Goal: Task Accomplishment & Management: Complete application form

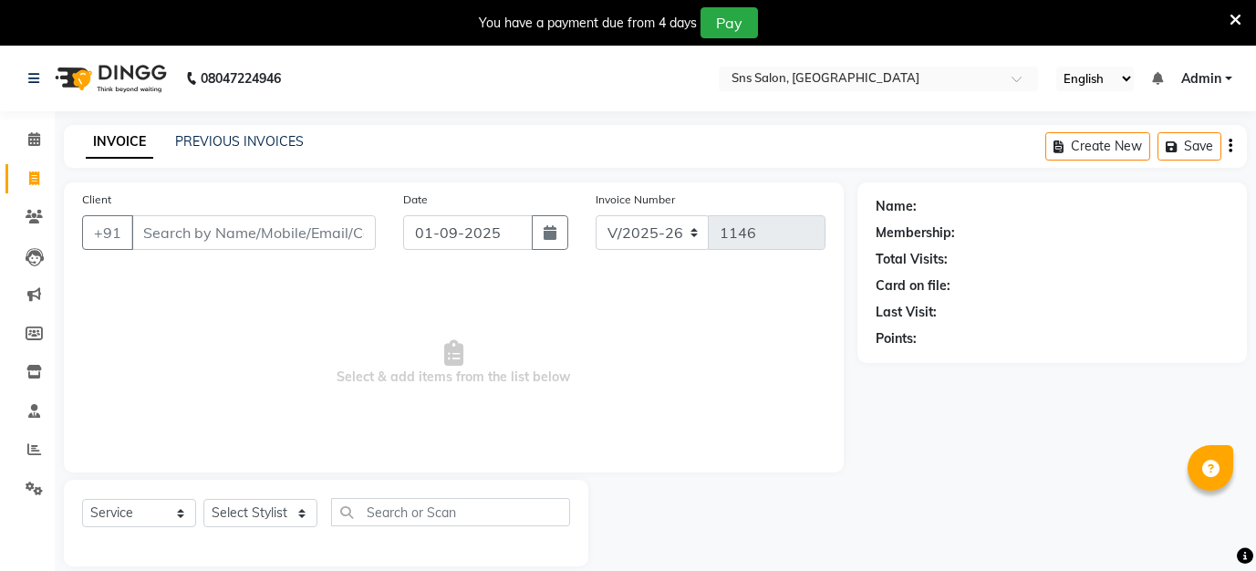
select select "4714"
select select "service"
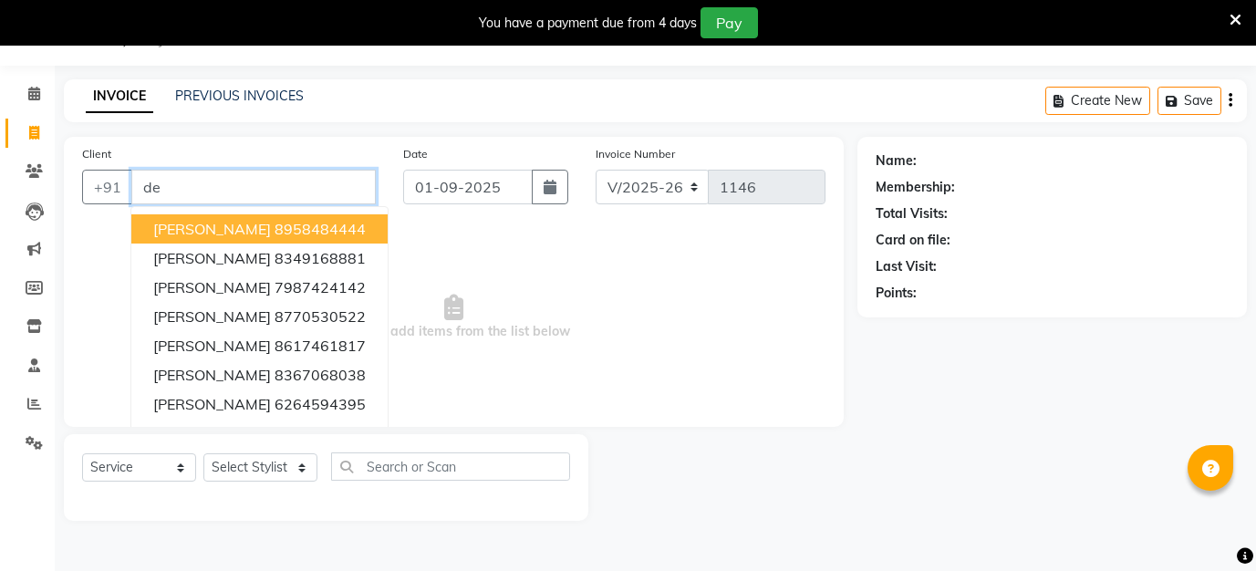
type input "d"
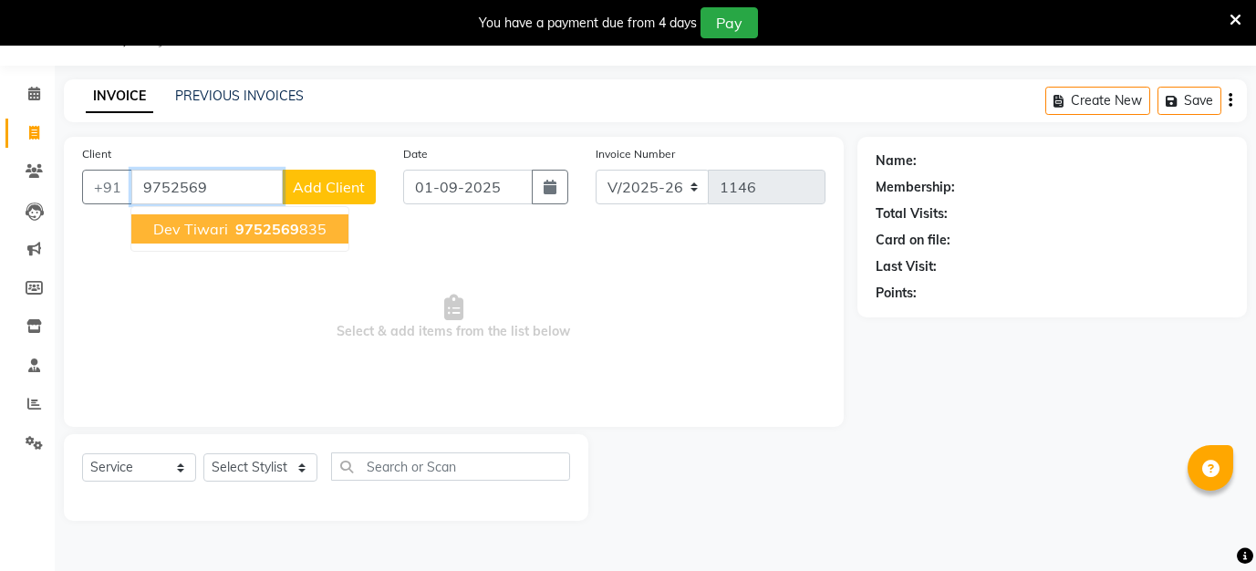
click at [243, 232] on span "9752569" at bounding box center [267, 229] width 64 height 18
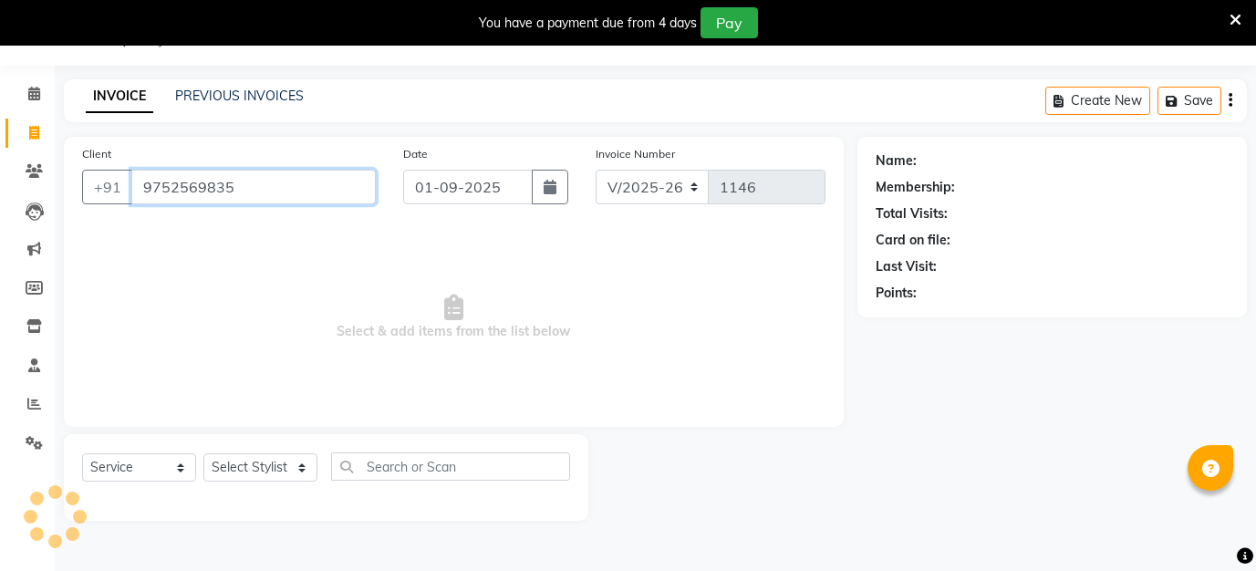
type input "9752569835"
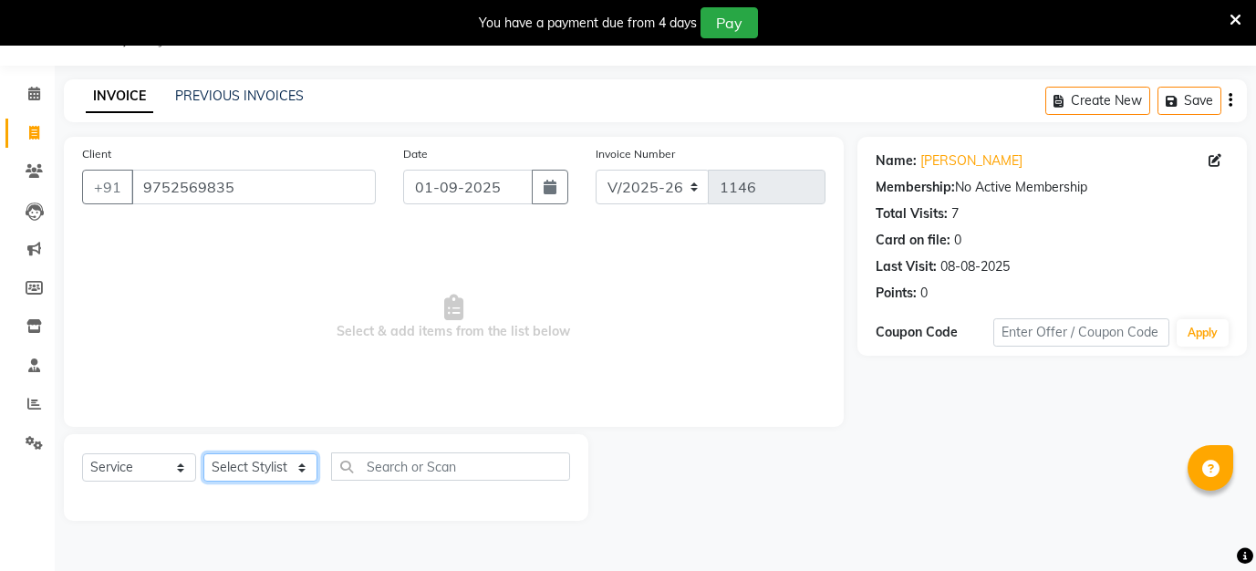
click at [259, 479] on select "Select Stylist asif [PERSON_NAME] [PERSON_NAME] Preeti [PERSON_NAME] [PERSON_NA…" at bounding box center [260, 467] width 114 height 28
select select "80911"
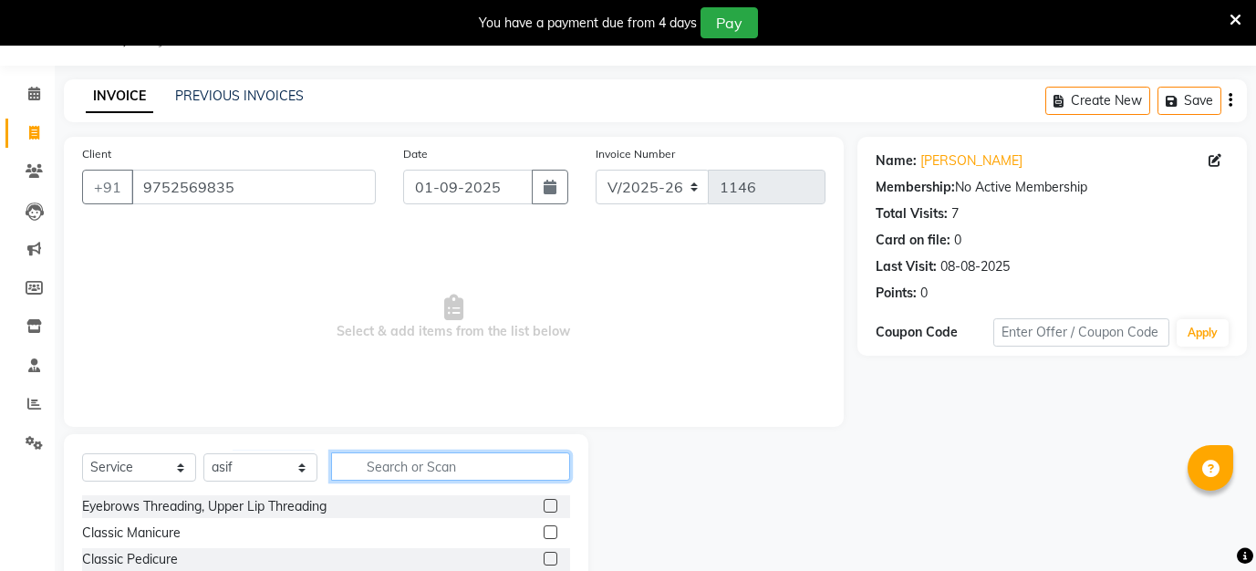
click at [435, 461] on input "text" at bounding box center [450, 467] width 239 height 28
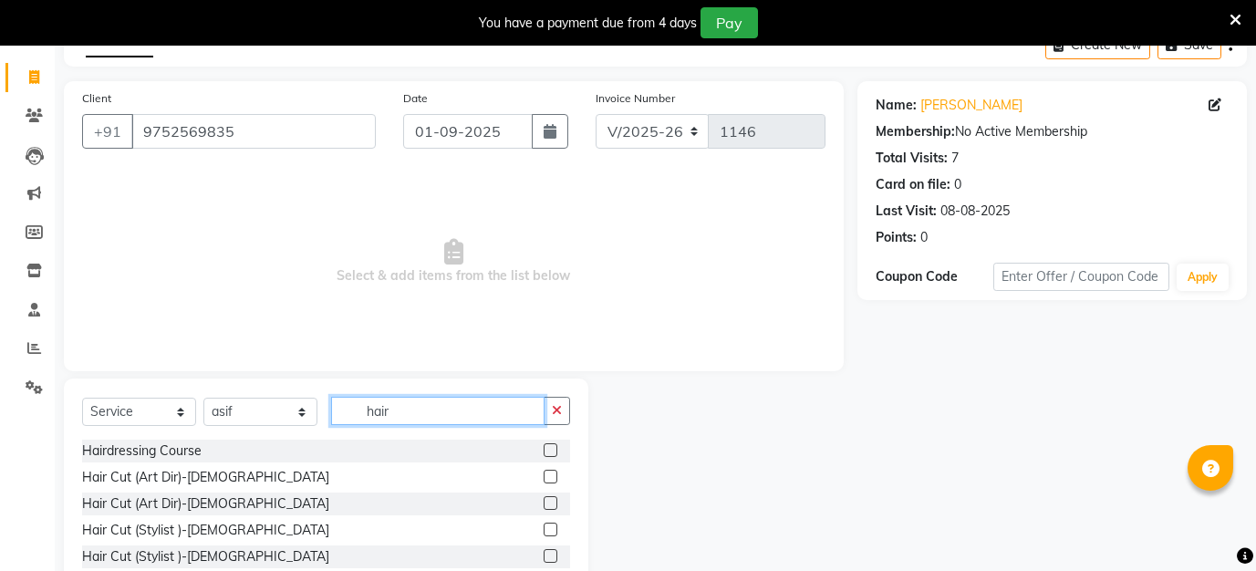
scroll to position [155, 0]
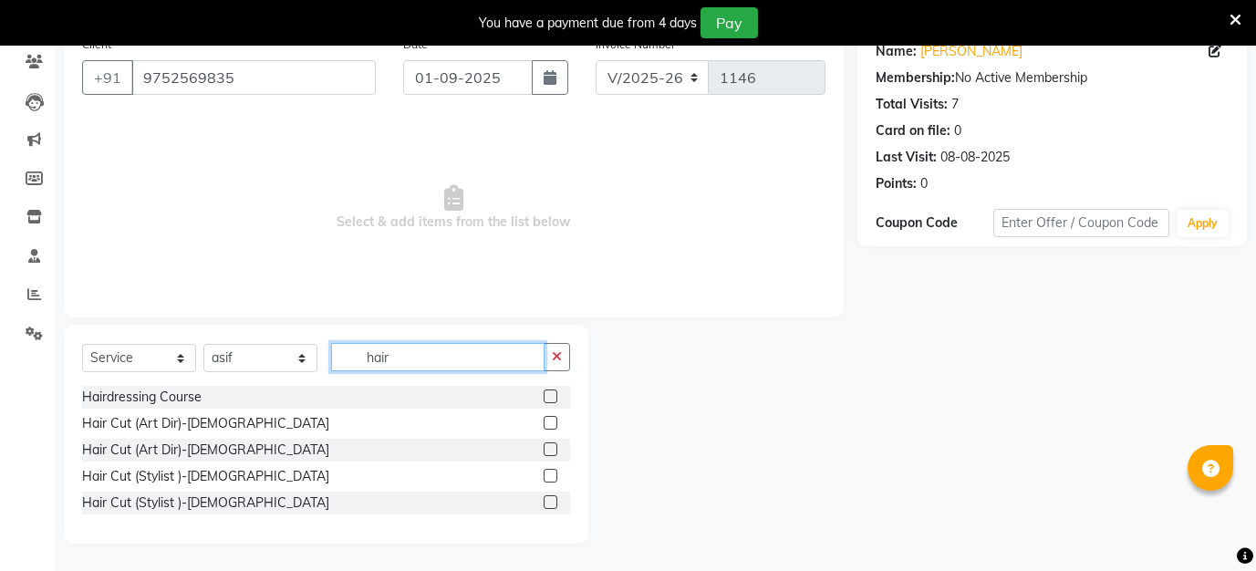
type input "hair"
click at [551, 480] on label at bounding box center [551, 476] width 14 height 14
click at [551, 480] on input "checkbox" at bounding box center [550, 477] width 12 height 12
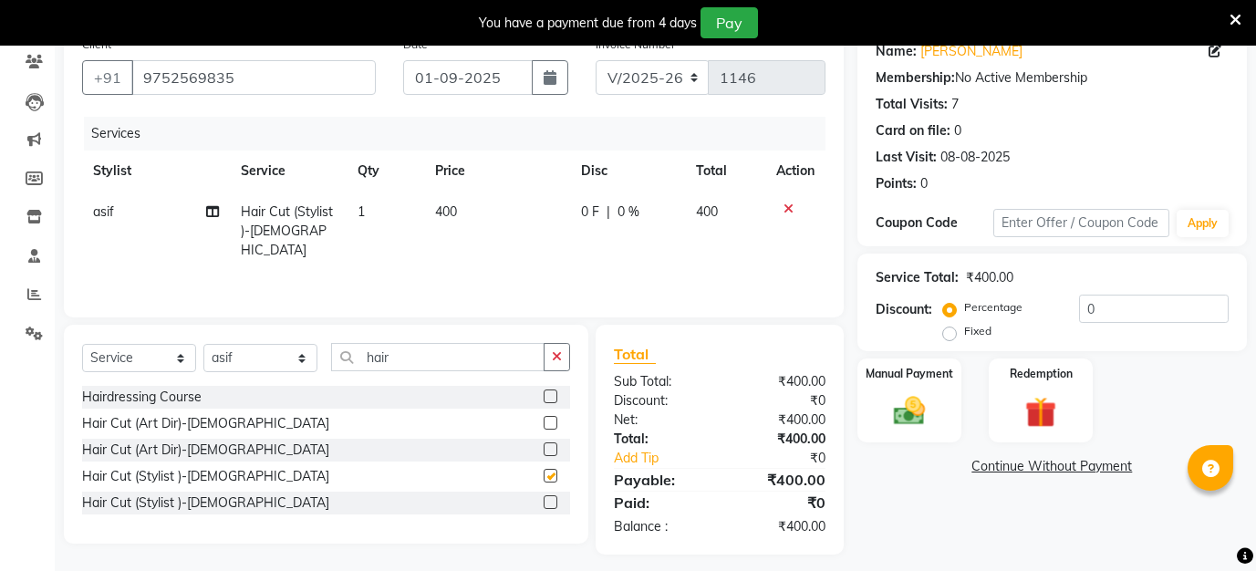
checkbox input "false"
click at [462, 356] on input "hair" at bounding box center [437, 357] width 213 height 28
type input "h"
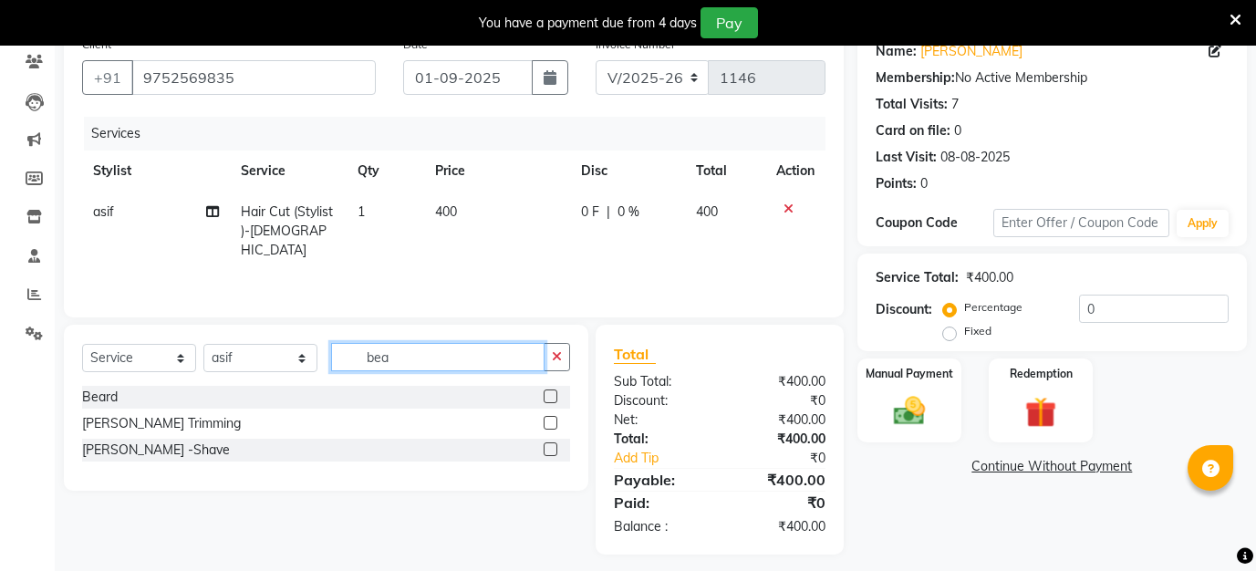
type input "bea"
click at [550, 424] on label at bounding box center [551, 423] width 14 height 14
click at [550, 424] on input "checkbox" at bounding box center [550, 424] width 12 height 12
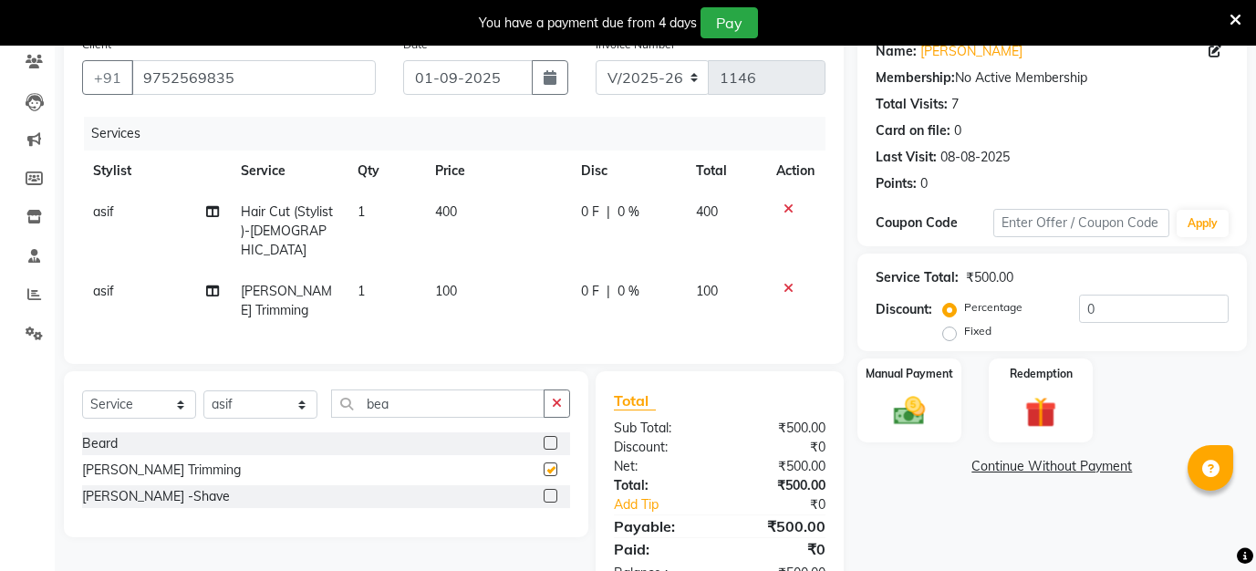
checkbox input "false"
click at [261, 390] on select "Select Stylist asif [PERSON_NAME] [PERSON_NAME] Preeti [PERSON_NAME] [PERSON_NA…" at bounding box center [260, 404] width 114 height 28
select select "89639"
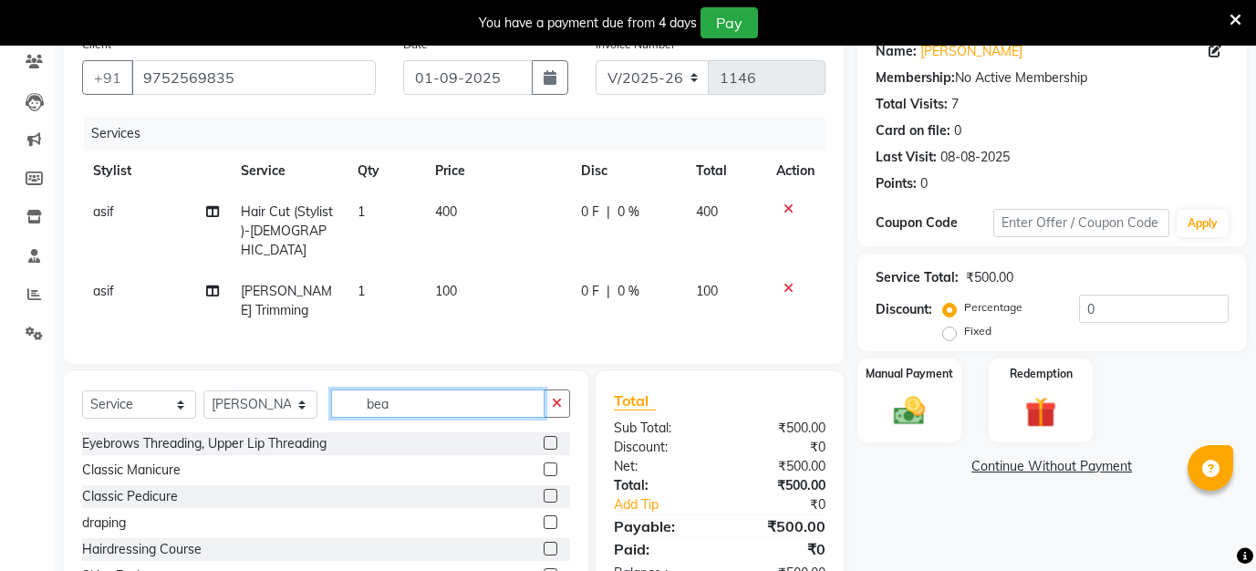
drag, startPoint x: 403, startPoint y: 390, endPoint x: 333, endPoint y: 389, distance: 70.3
click at [334, 390] on input "bea" at bounding box center [437, 404] width 213 height 28
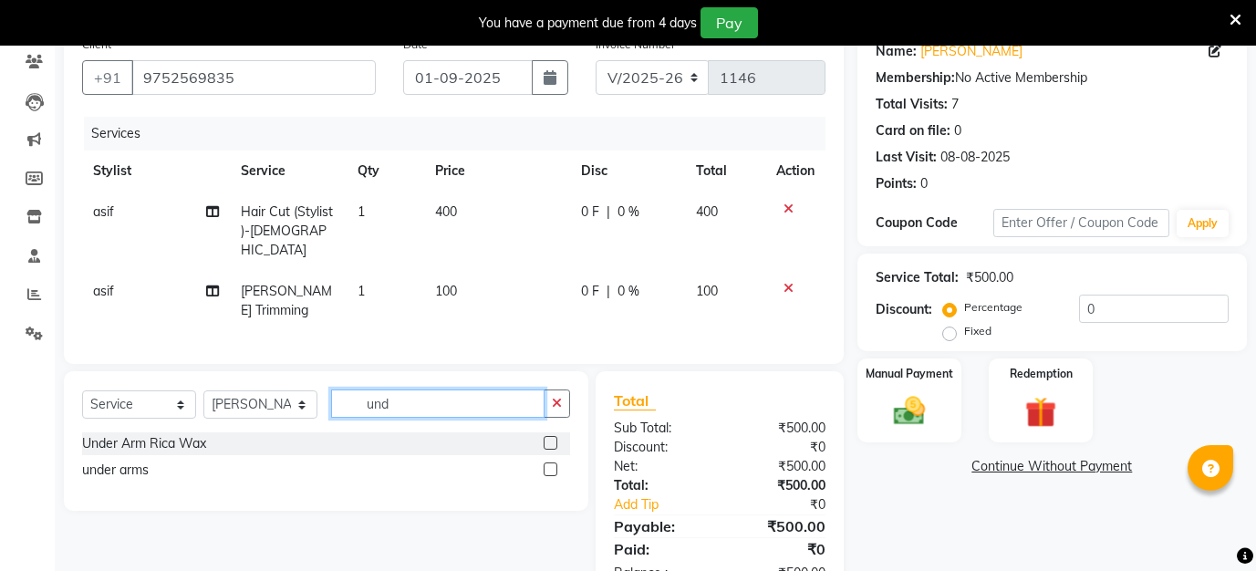
type input "und"
click at [553, 436] on label at bounding box center [551, 443] width 14 height 14
click at [553, 438] on input "checkbox" at bounding box center [550, 444] width 12 height 12
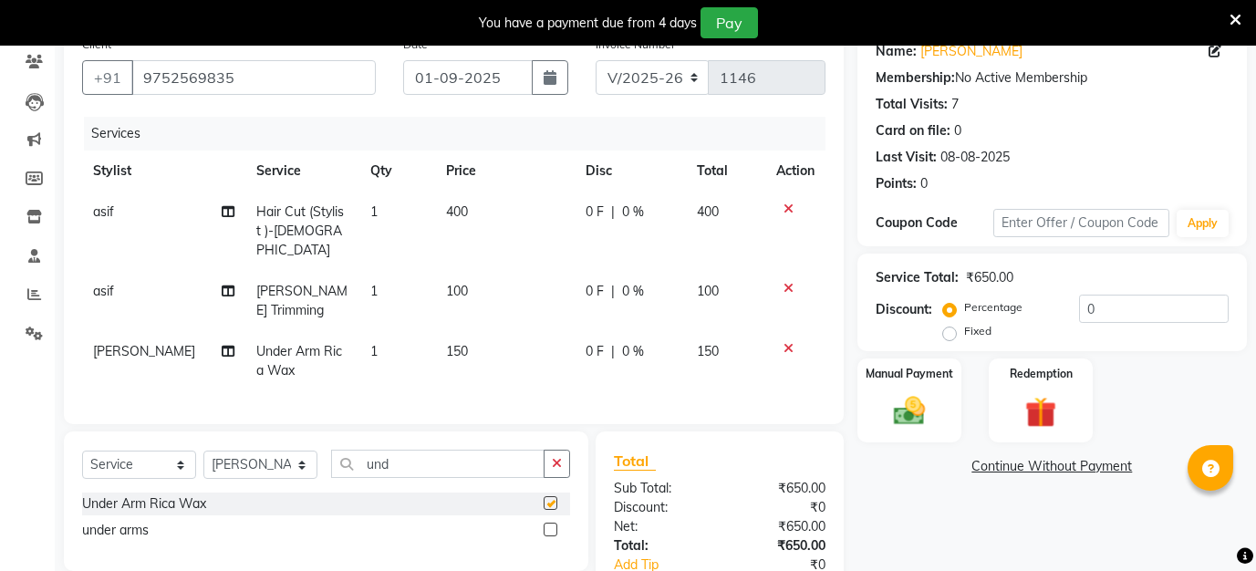
checkbox input "false"
drag, startPoint x: 484, startPoint y: 456, endPoint x: 192, endPoint y: 453, distance: 292.9
click at [192, 454] on div "Select Service Product Membership Package Voucher Prepaid Gift Card Select Styl…" at bounding box center [326, 471] width 488 height 43
type input "u"
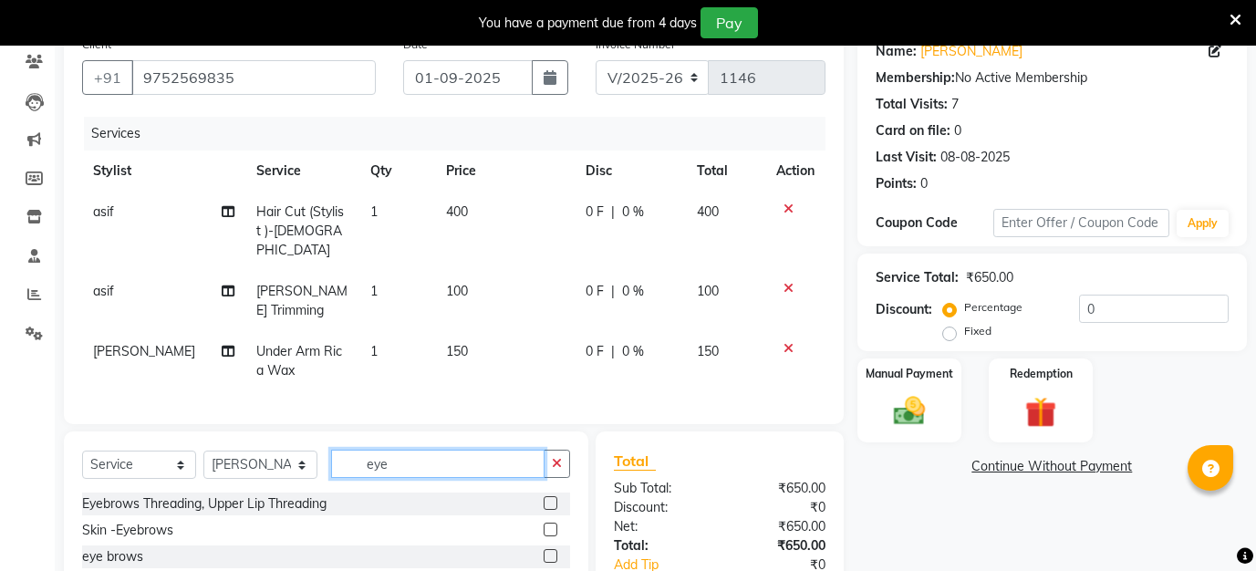
type input "eye"
click at [550, 496] on label at bounding box center [551, 503] width 14 height 14
click at [550, 498] on input "checkbox" at bounding box center [550, 504] width 12 height 12
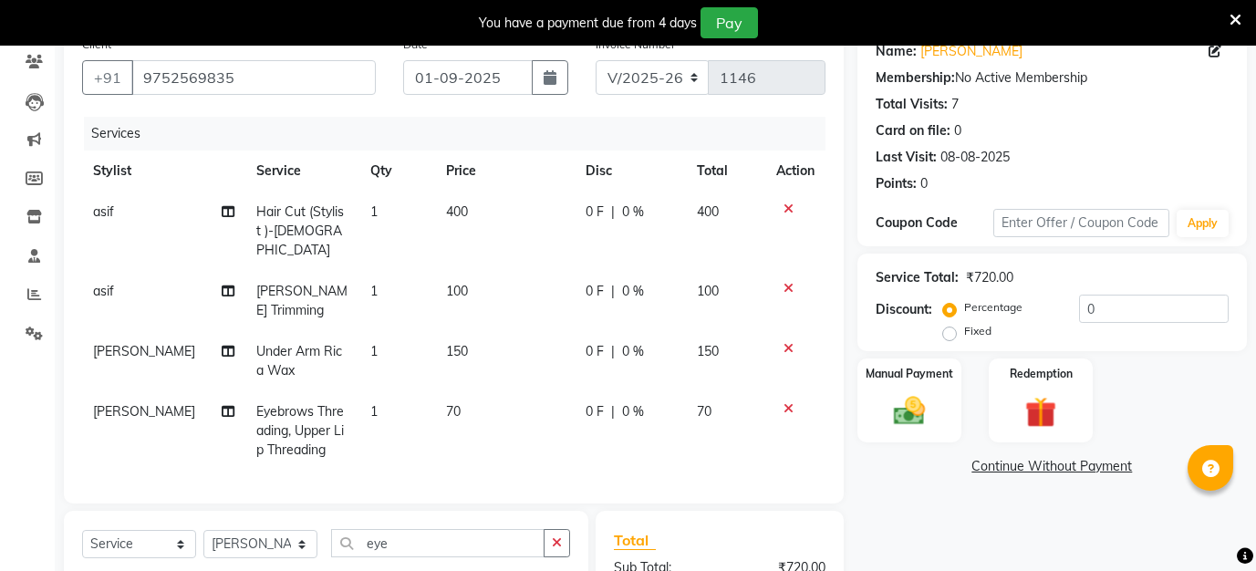
click at [468, 408] on td "70" at bounding box center [505, 430] width 140 height 79
checkbox input "false"
select select "89639"
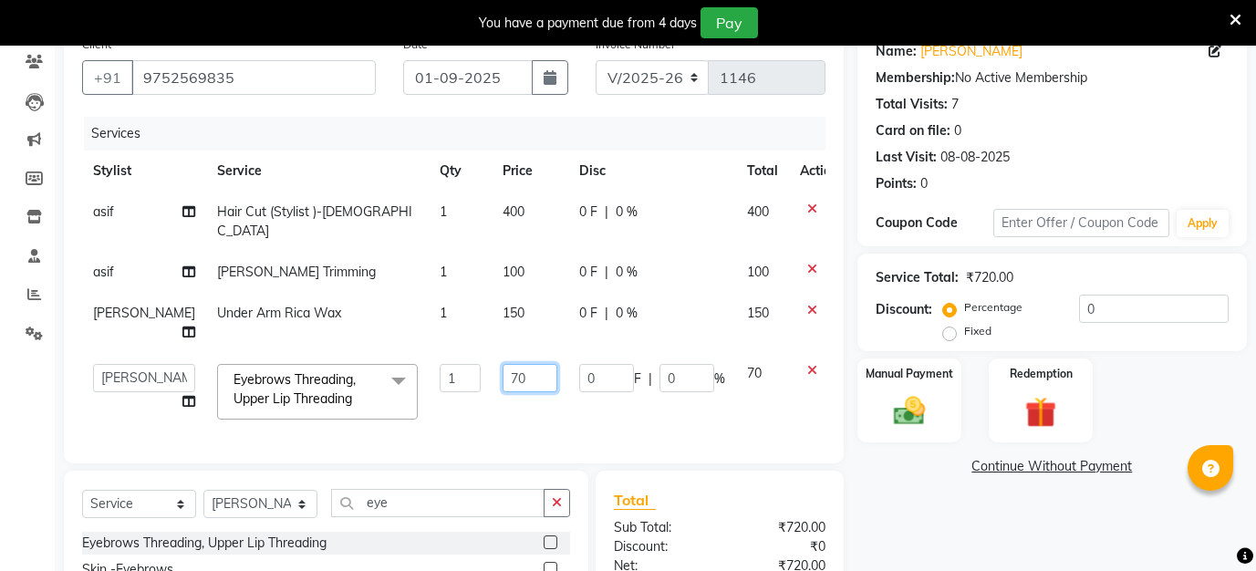
click at [503, 365] on input "70" at bounding box center [530, 378] width 55 height 28
type input "7"
type input "150"
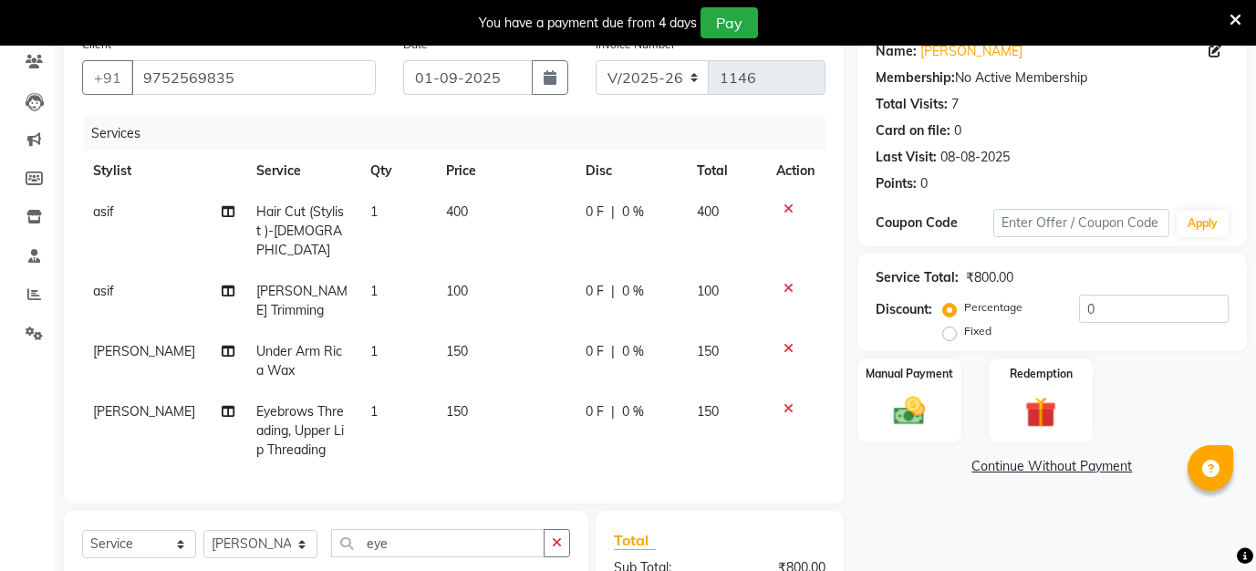
click at [497, 294] on tbody "asif Hair Cut (Stylist )-[DEMOGRAPHIC_DATA] 1 400 0 F | 0 % 400 [PERSON_NAME] T…" at bounding box center [454, 331] width 744 height 279
click at [488, 331] on td "150" at bounding box center [505, 361] width 140 height 60
select select "89639"
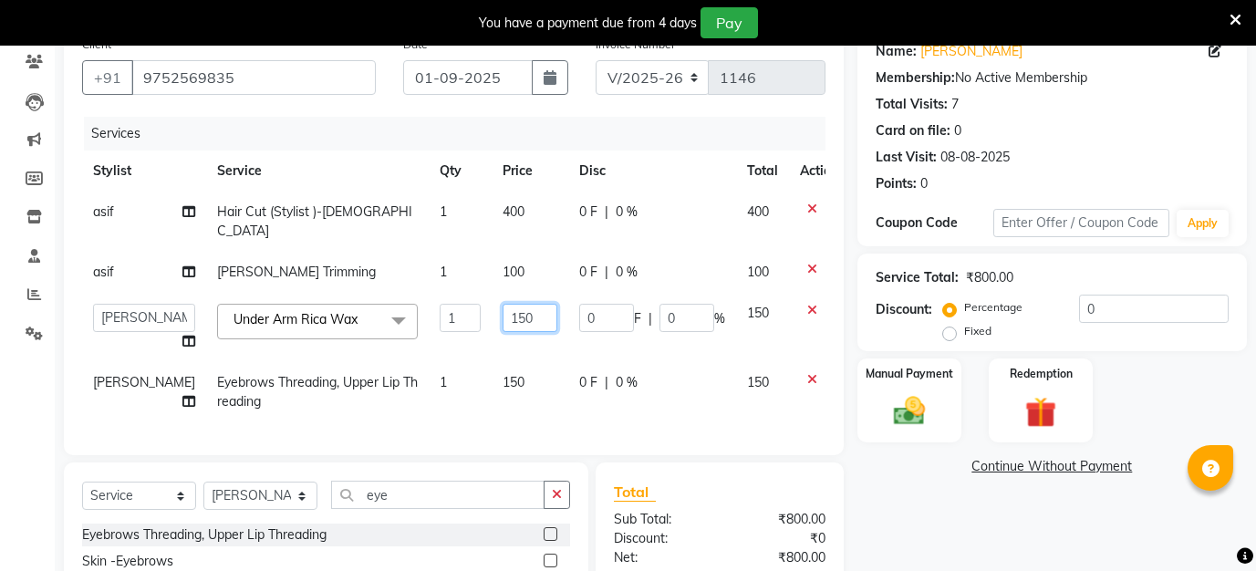
click at [503, 304] on input "150" at bounding box center [530, 318] width 55 height 28
type input "1"
type input "200"
click at [532, 379] on td "150" at bounding box center [530, 392] width 77 height 60
select select "89639"
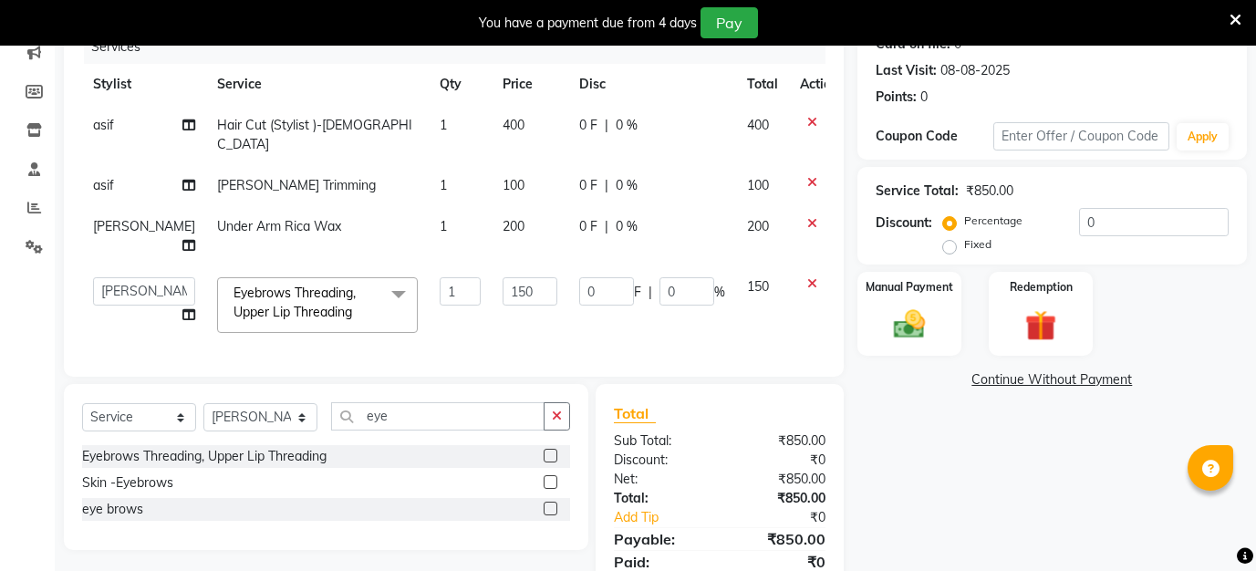
scroll to position [267, 0]
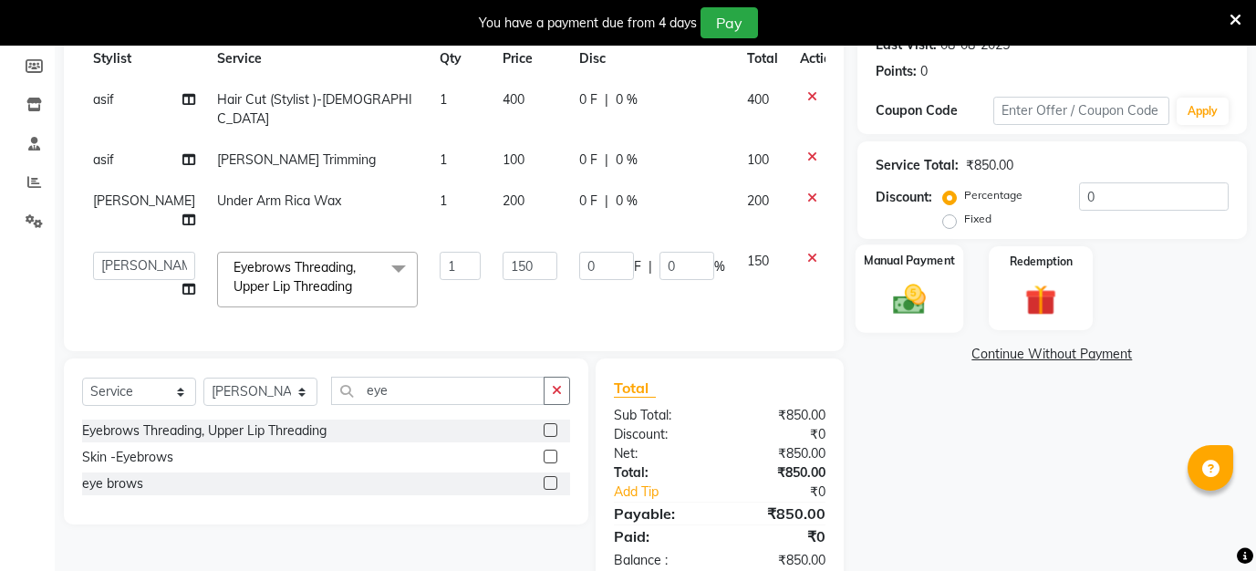
click at [920, 295] on img at bounding box center [909, 298] width 53 height 37
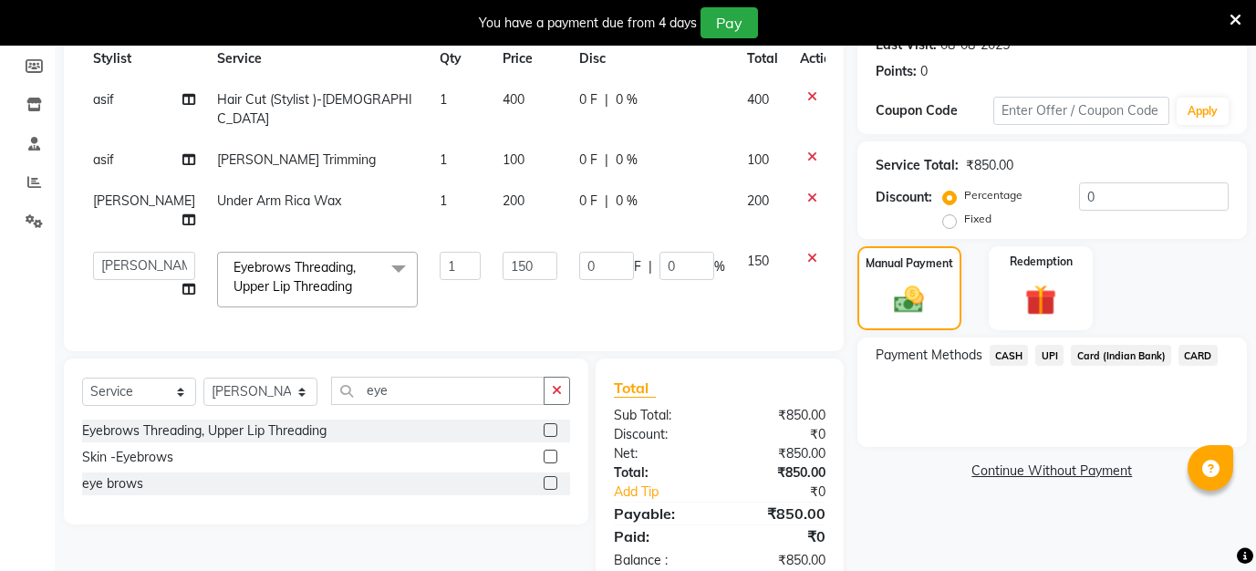
click at [1019, 352] on span "CASH" at bounding box center [1009, 355] width 39 height 21
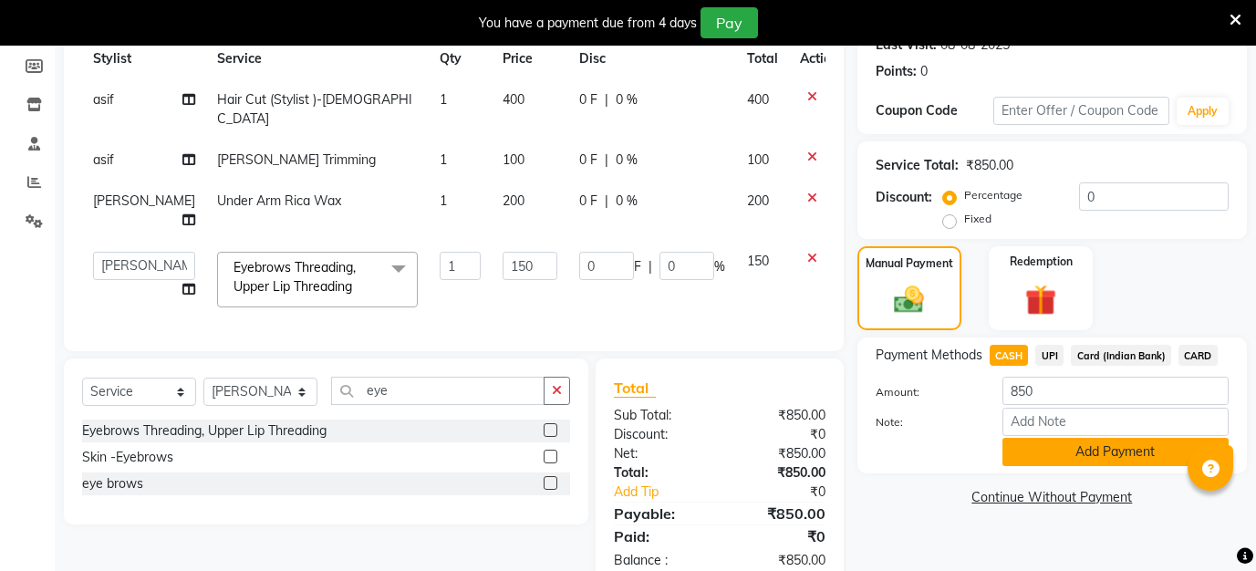
click at [1066, 454] on button "Add Payment" at bounding box center [1116, 452] width 226 height 28
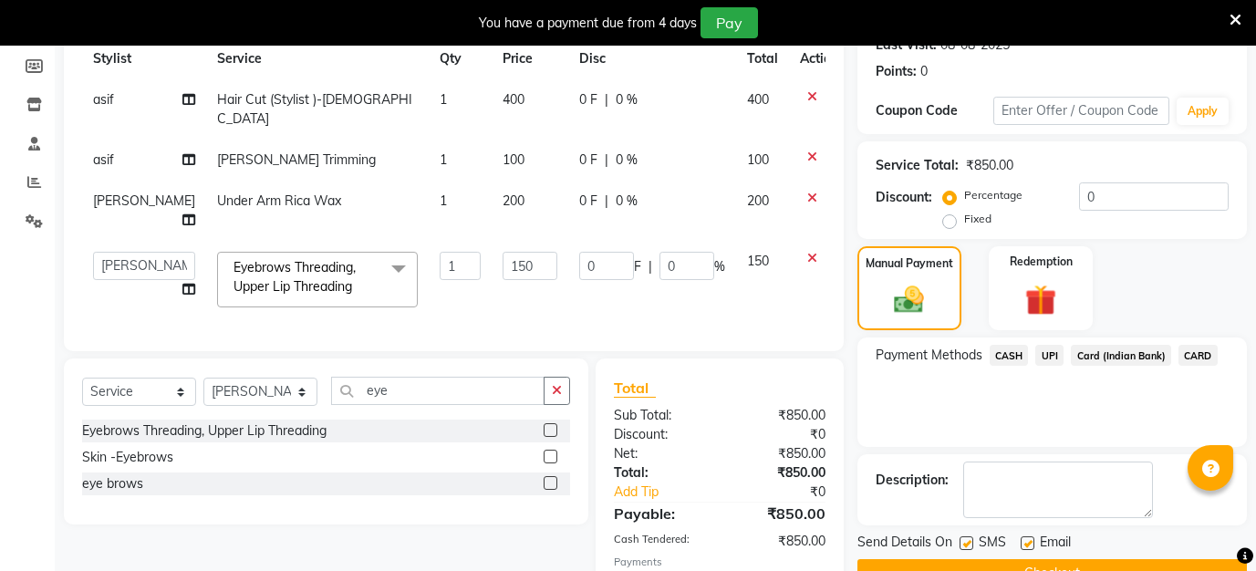
scroll to position [357, 0]
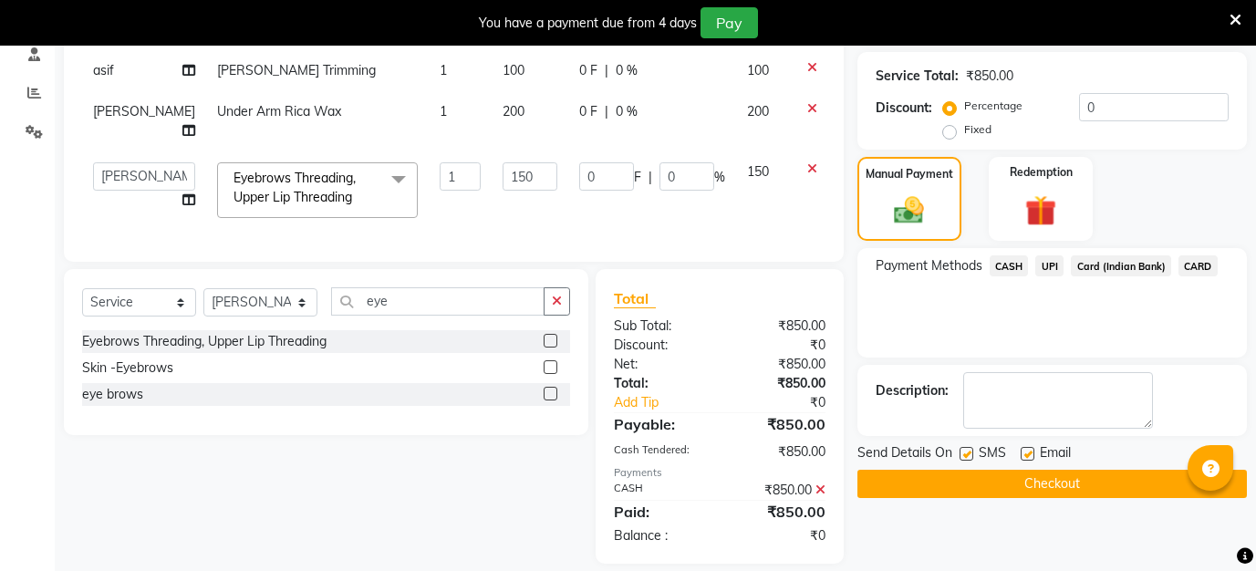
click at [1056, 490] on button "Checkout" at bounding box center [1053, 484] width 390 height 28
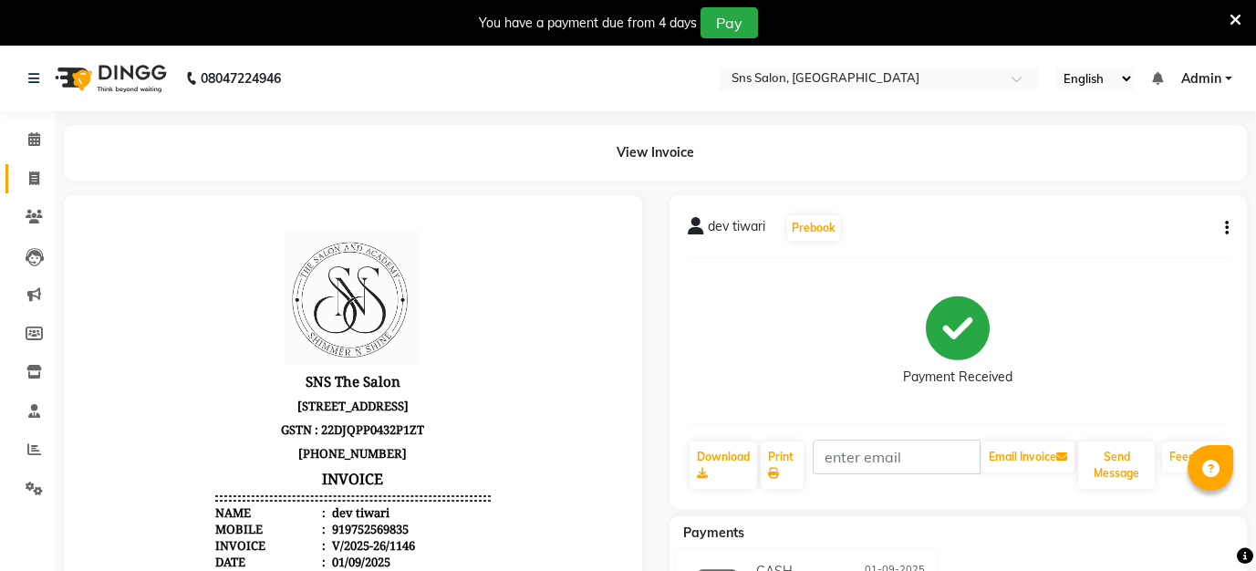
click at [39, 192] on link "Invoice" at bounding box center [27, 179] width 44 height 30
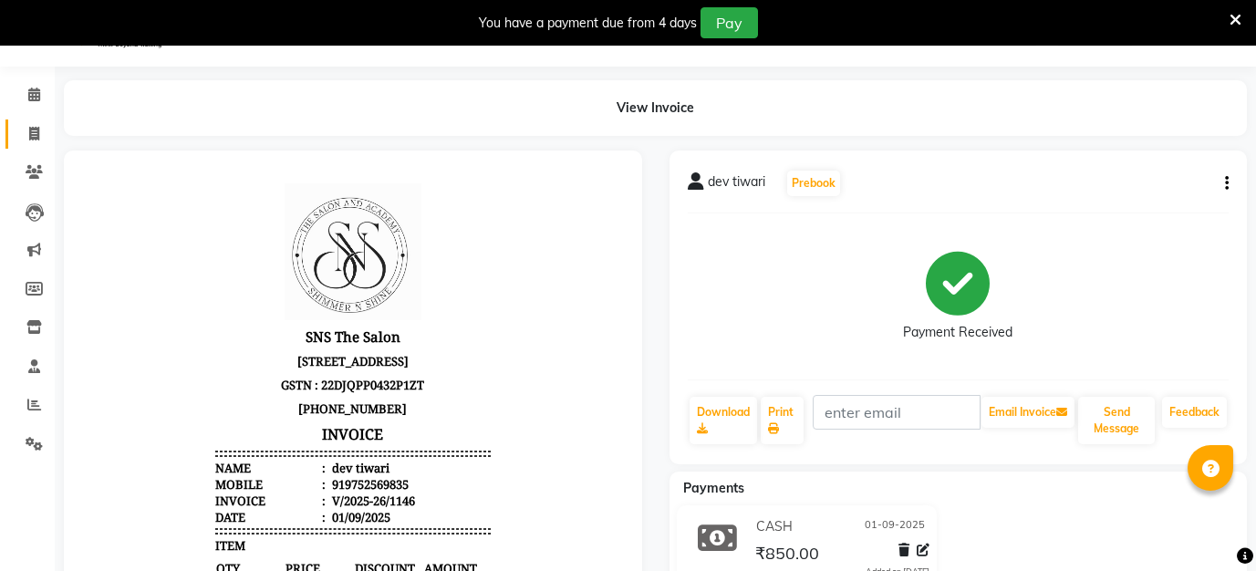
select select "4714"
select select "service"
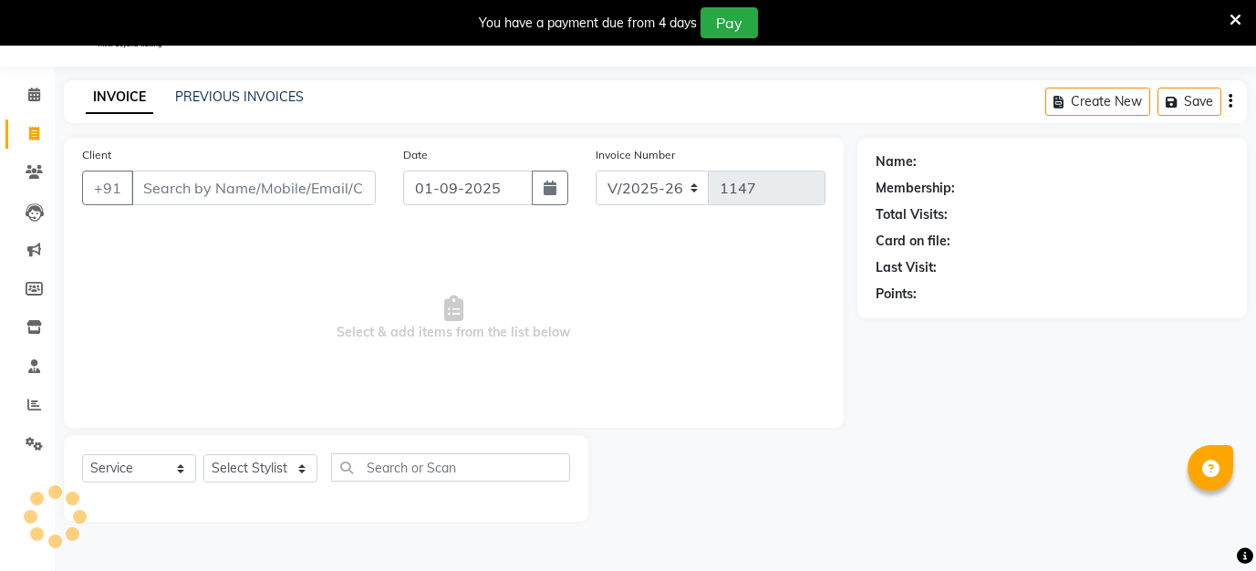
scroll to position [46, 0]
click at [1243, 17] on div "You have a payment due from 4 days Pay" at bounding box center [628, 23] width 1256 height 46
click at [1233, 16] on icon at bounding box center [1236, 20] width 12 height 16
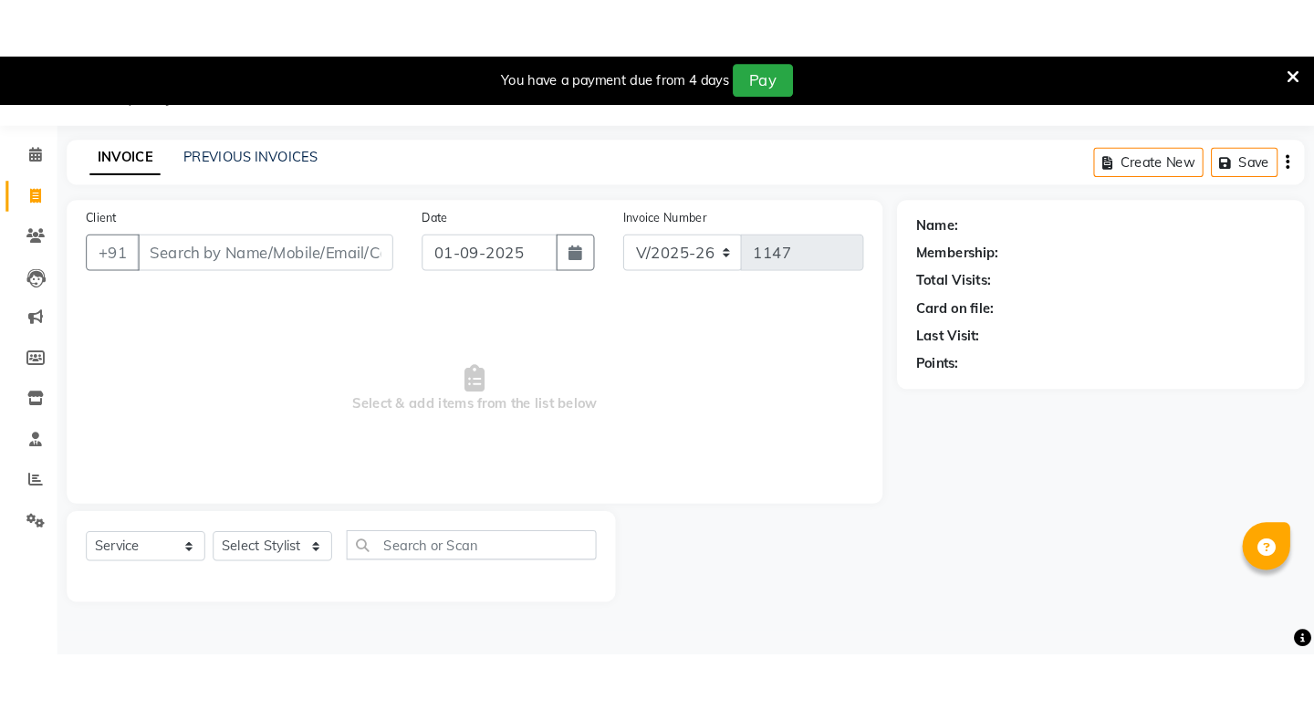
scroll to position [0, 0]
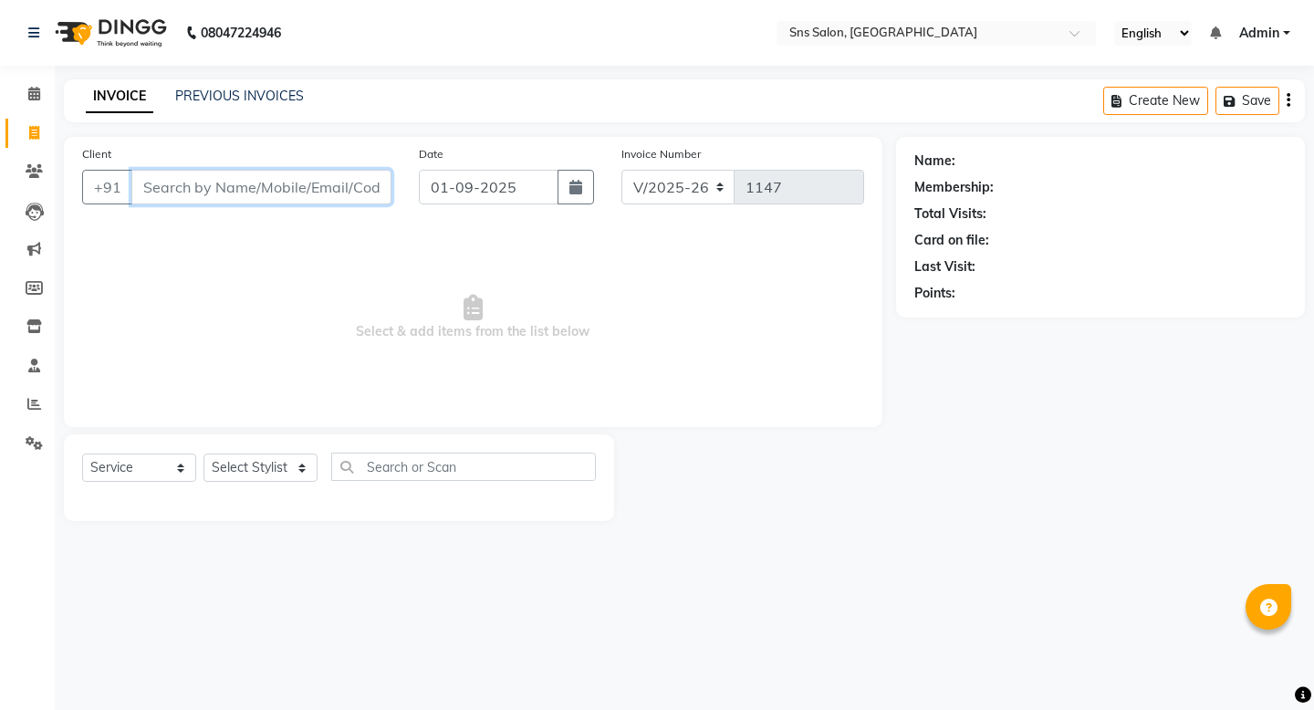
click at [270, 172] on input "Client" at bounding box center [261, 187] width 260 height 35
type input "7222934660"
click at [325, 192] on span "Add Client" at bounding box center [344, 187] width 72 height 18
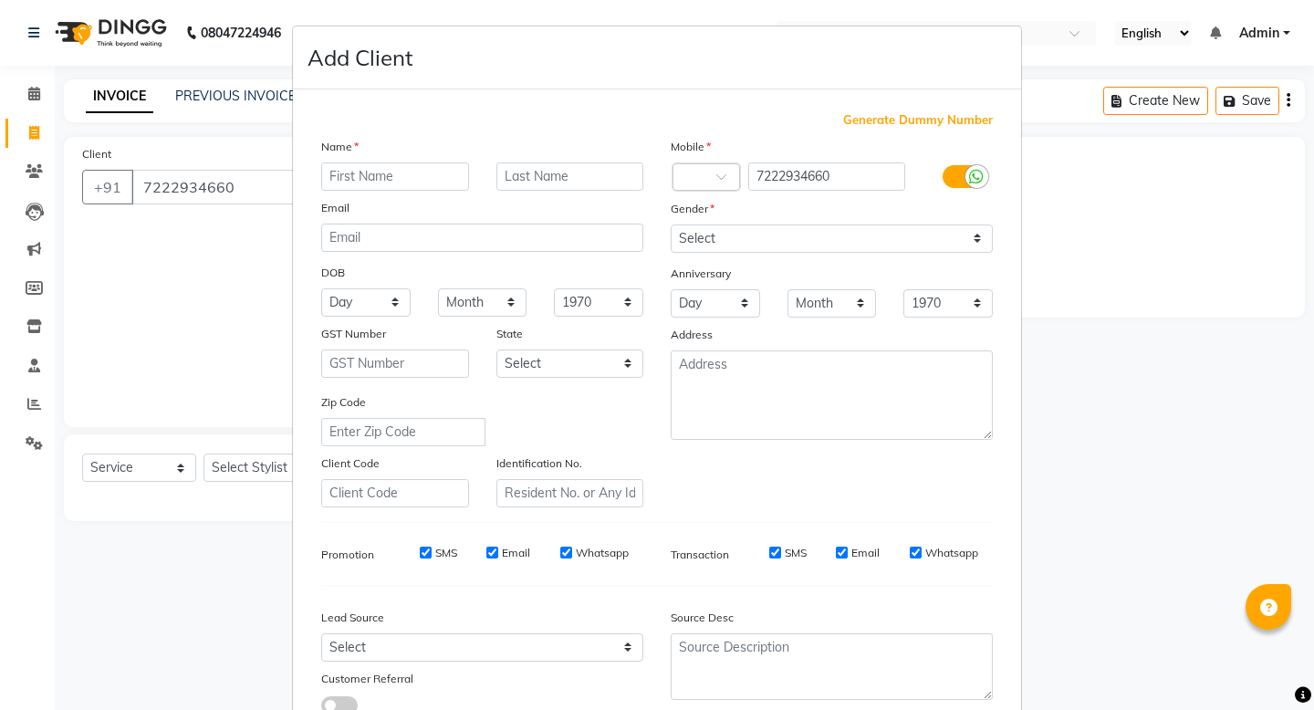
click at [376, 180] on input "text" at bounding box center [395, 176] width 148 height 28
type input "om"
click at [579, 180] on input "text" at bounding box center [570, 176] width 148 height 28
type input "agrawal"
click at [877, 229] on select "Select [DEMOGRAPHIC_DATA] [DEMOGRAPHIC_DATA] Other Prefer Not To Say" at bounding box center [832, 238] width 322 height 28
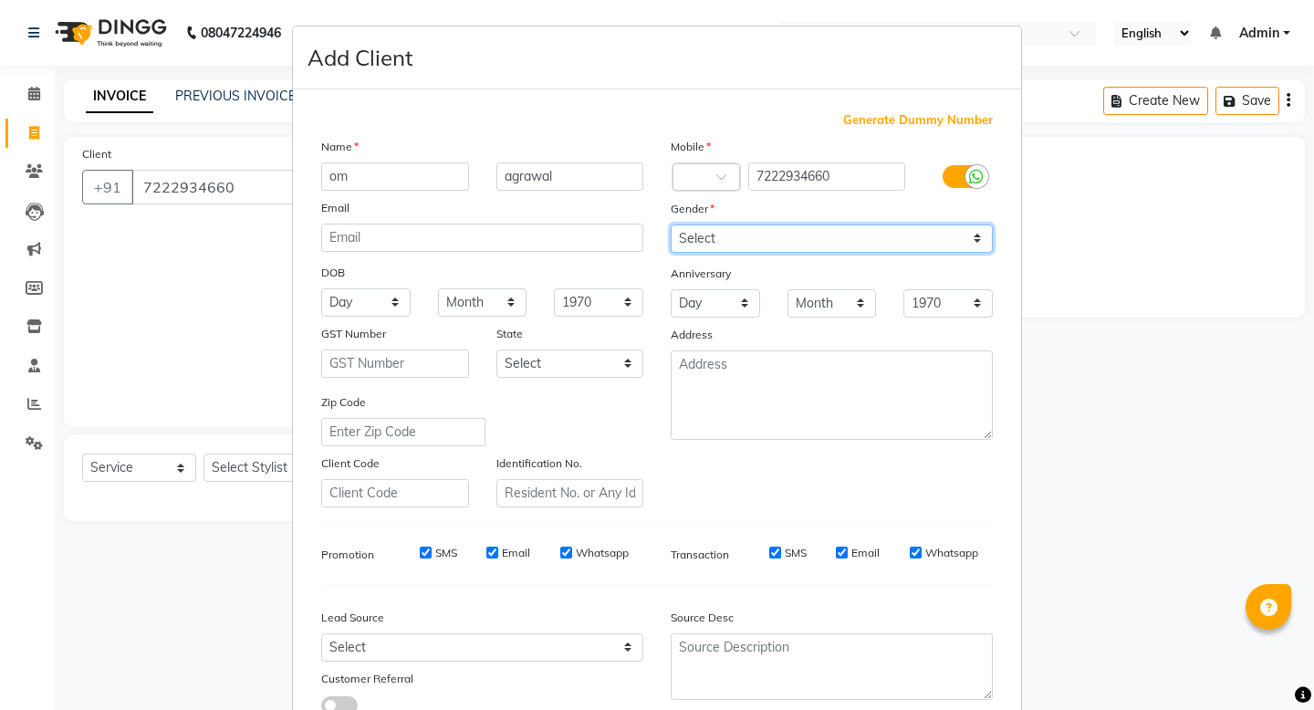
select select "[DEMOGRAPHIC_DATA]"
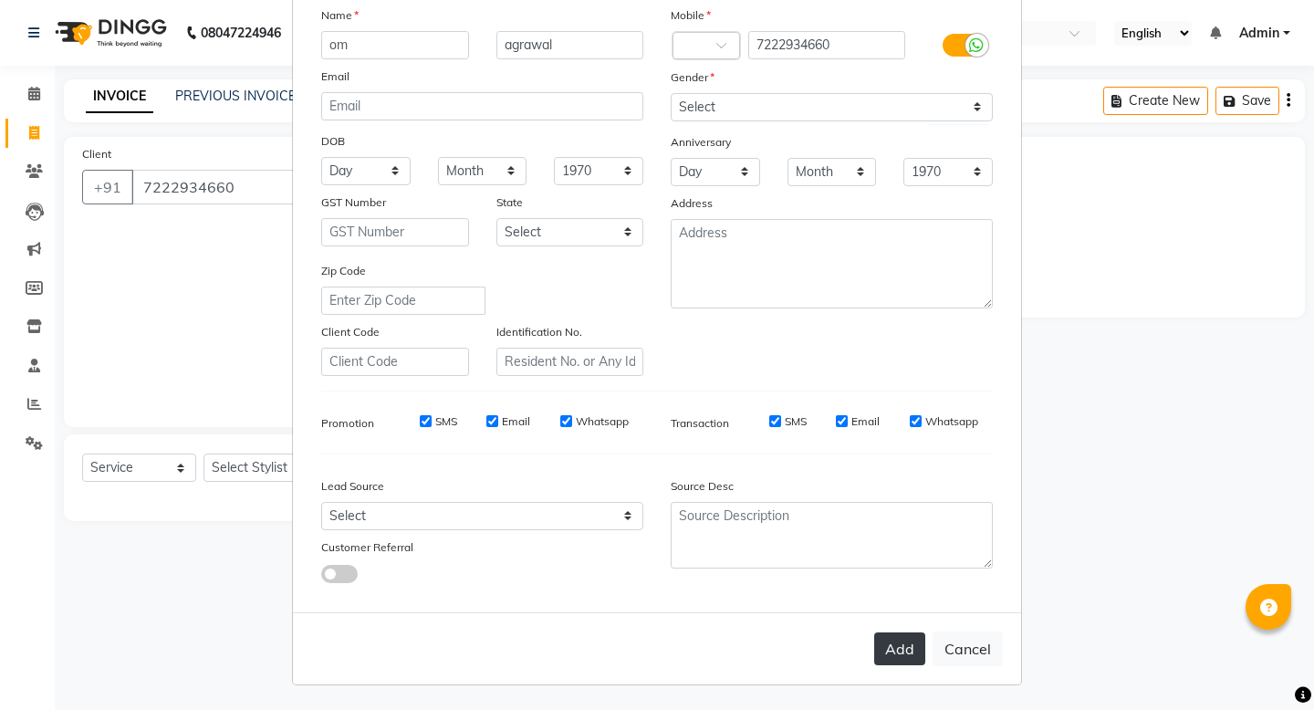
click at [903, 570] on button "Add" at bounding box center [899, 648] width 51 height 33
click at [909, 570] on button "Add" at bounding box center [899, 648] width 51 height 33
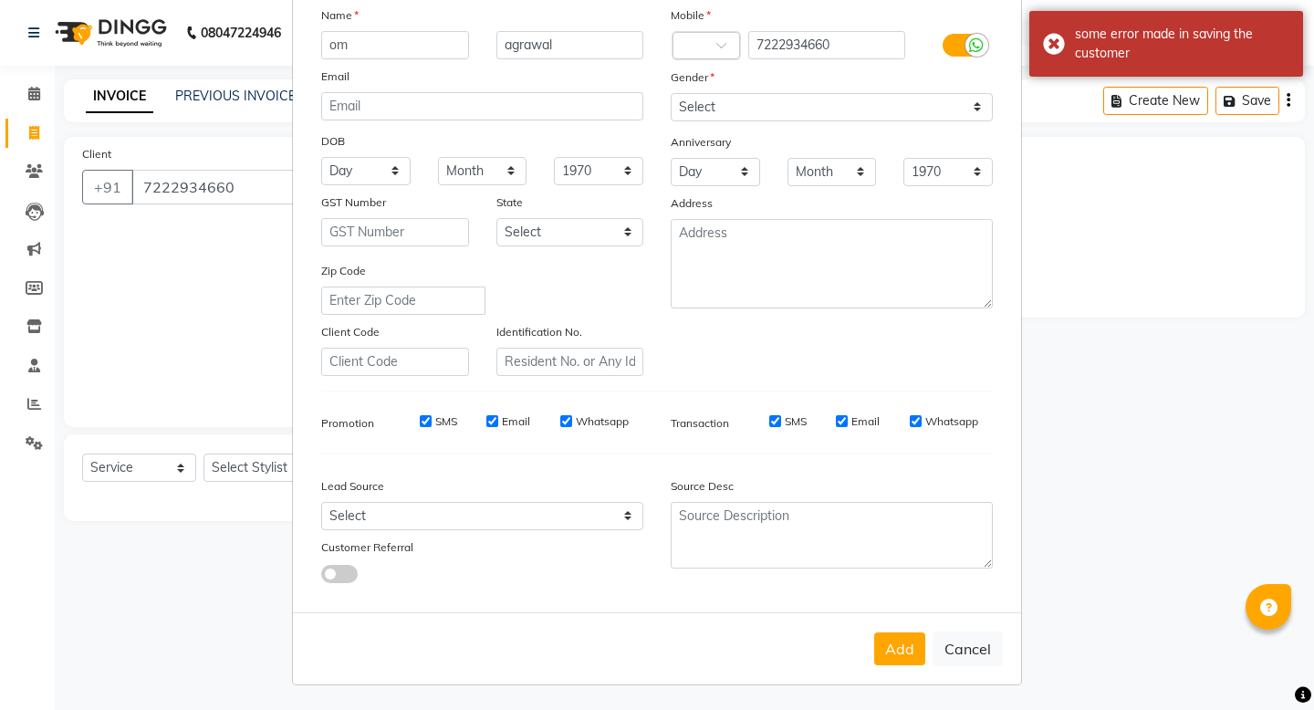
click at [160, 295] on ngb-modal-window "Add Client Generate Dummy Number Name [PERSON_NAME] Email DOB Day 01 02 03 04 0…" at bounding box center [657, 355] width 1314 height 710
click at [980, 570] on button "Cancel" at bounding box center [967, 648] width 70 height 35
select select
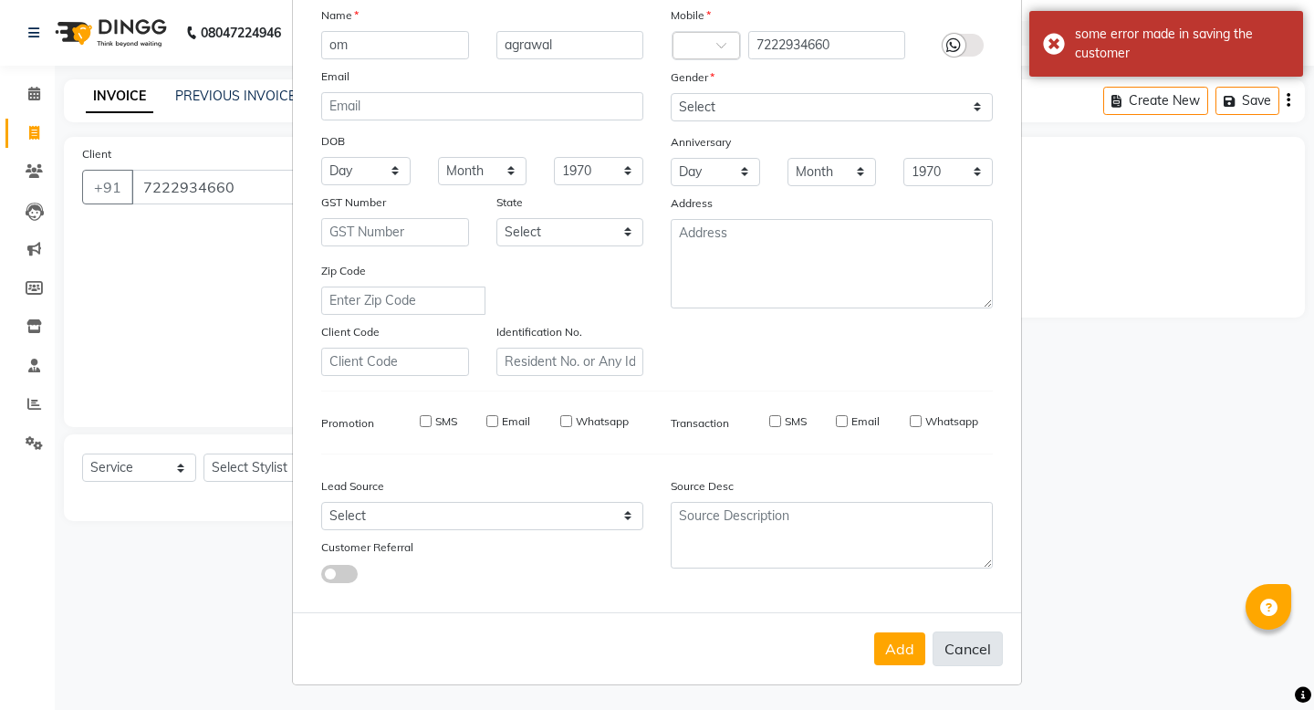
select select
checkbox input "false"
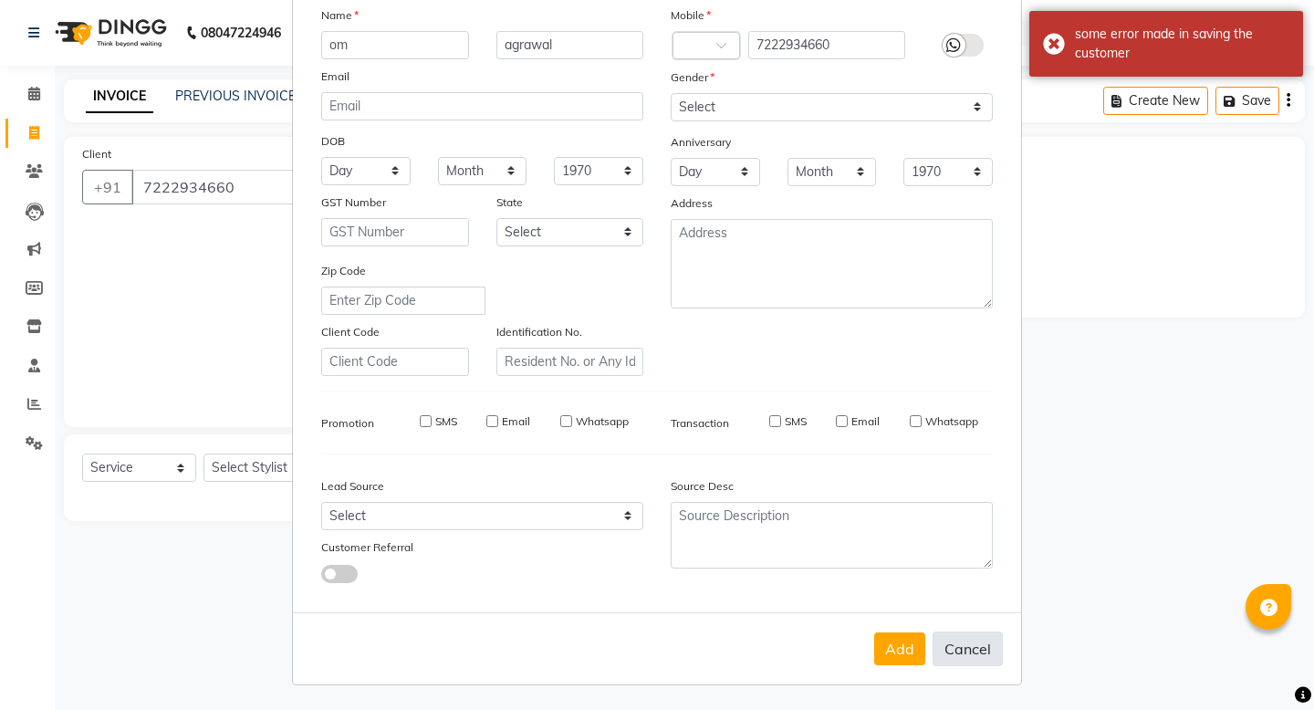
checkbox input "false"
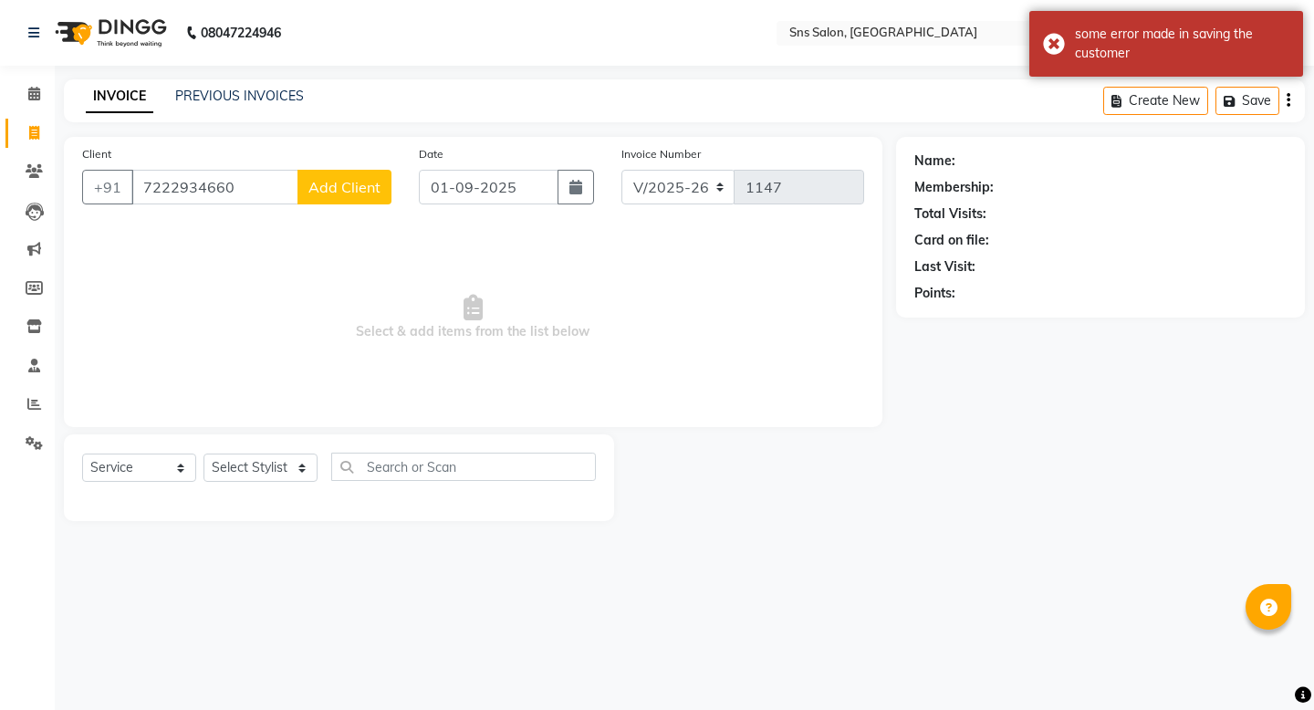
click at [356, 183] on span "Add Client" at bounding box center [344, 187] width 72 height 18
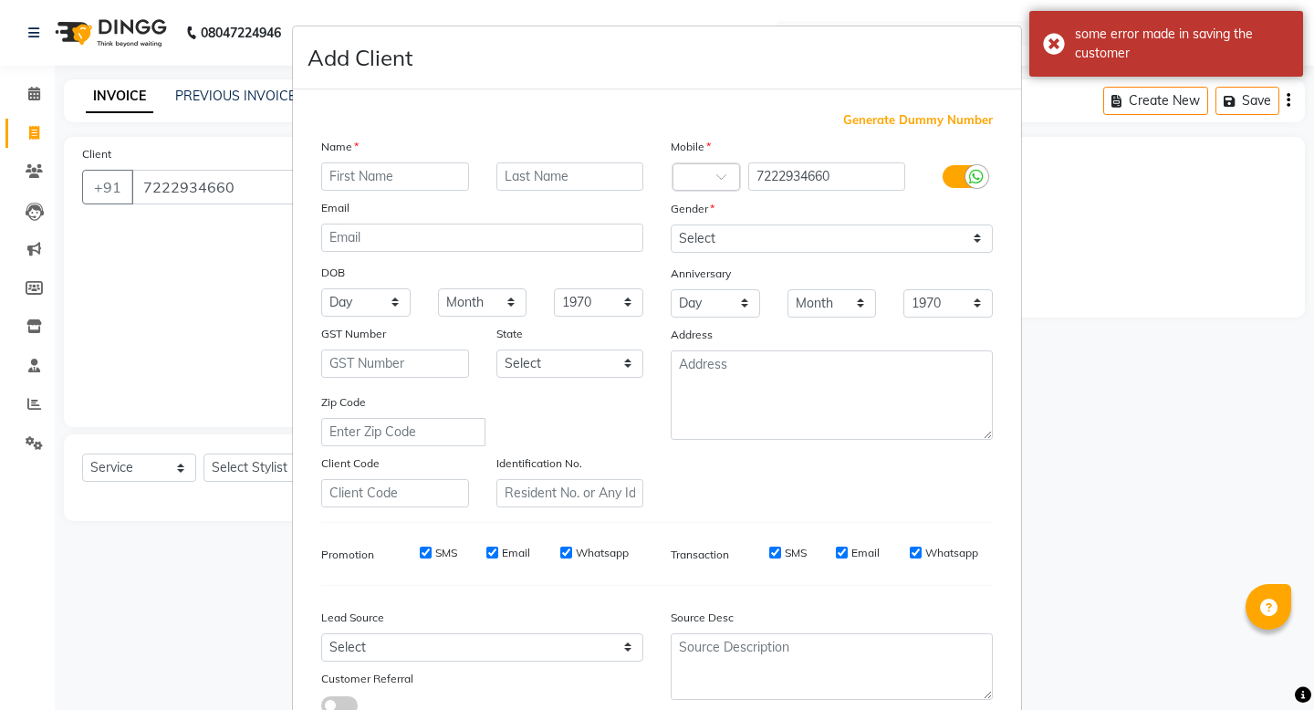
click at [356, 183] on input "text" at bounding box center [395, 176] width 148 height 28
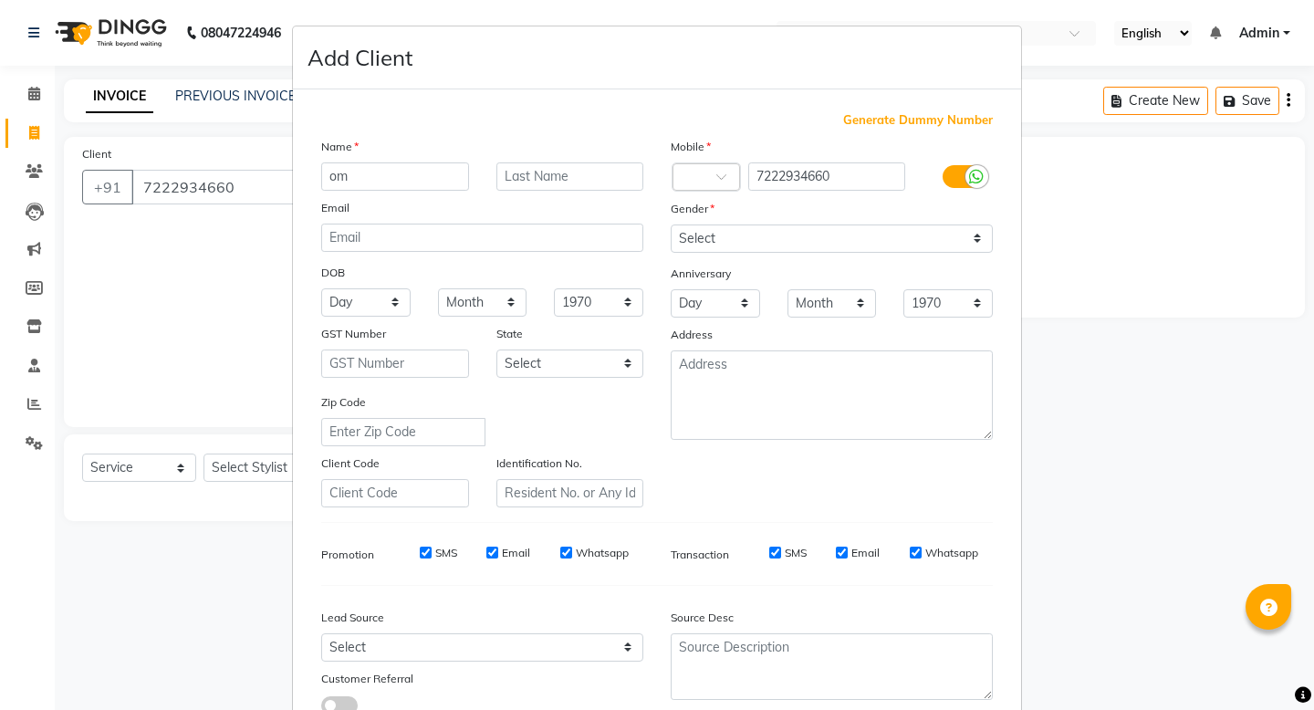
type input "om"
click at [558, 178] on input "text" at bounding box center [570, 176] width 148 height 28
type input "agrawal"
click at [715, 239] on select "Select [DEMOGRAPHIC_DATA] [DEMOGRAPHIC_DATA] Other Prefer Not To Say" at bounding box center [832, 238] width 322 height 28
select select "[DEMOGRAPHIC_DATA]"
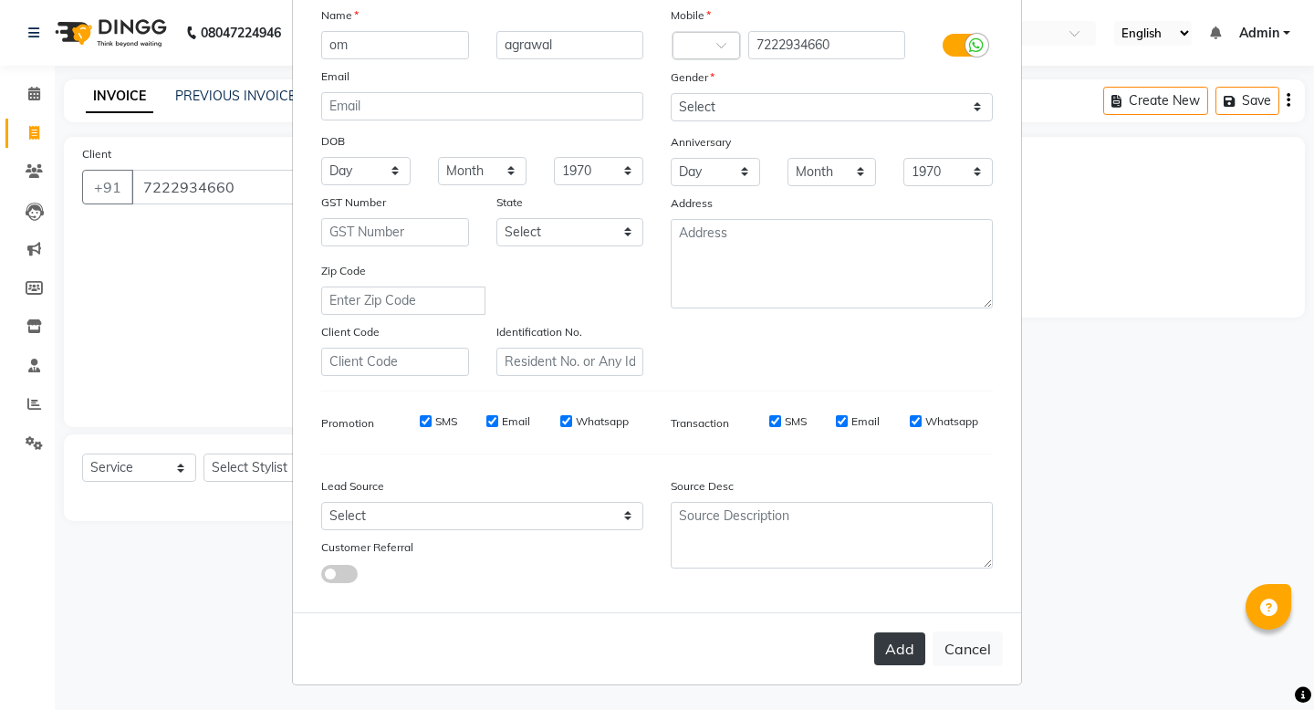
click at [912, 570] on button "Add" at bounding box center [899, 648] width 51 height 33
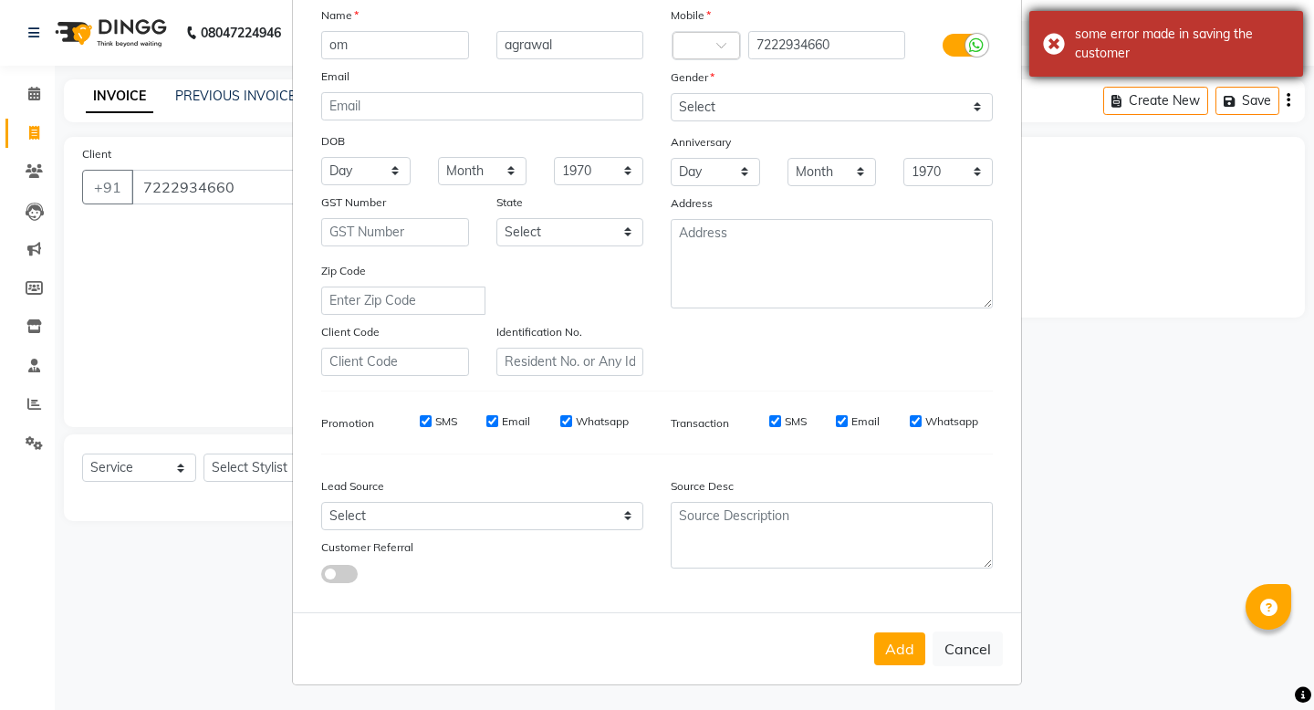
click at [1053, 44] on div "some error made in saving the customer" at bounding box center [1166, 44] width 274 height 66
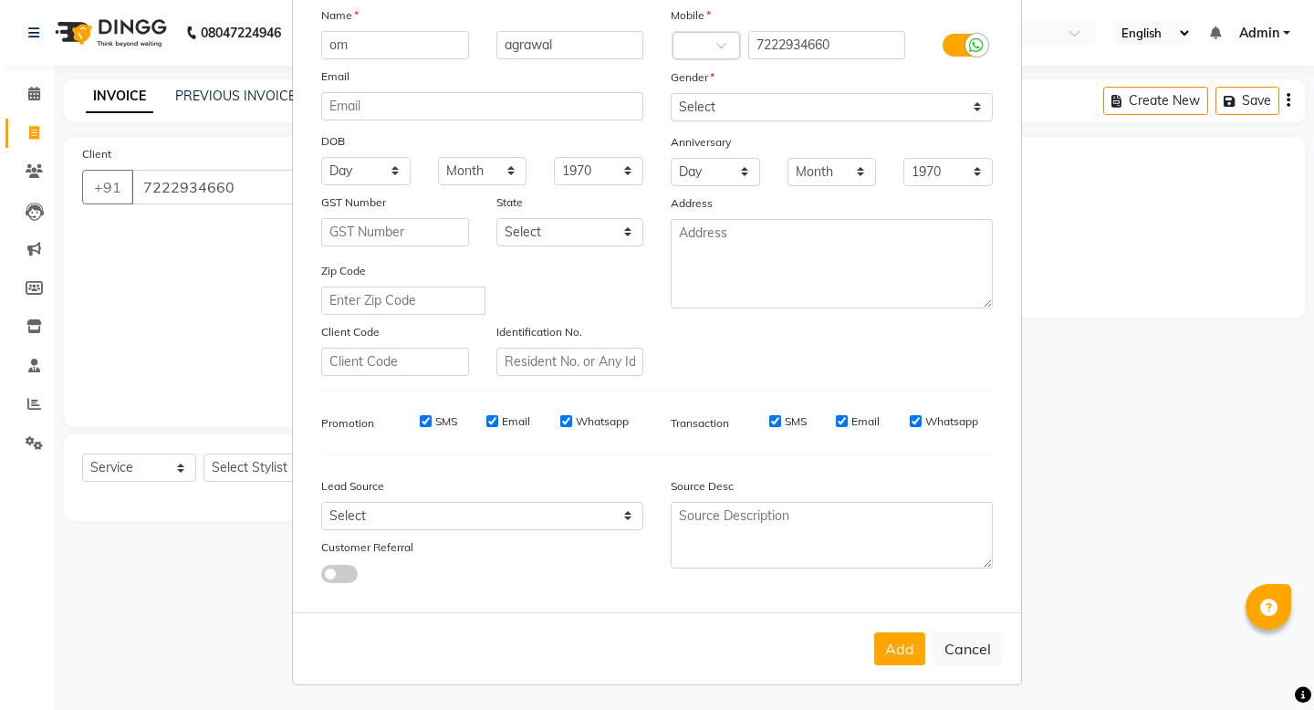
click at [217, 249] on ngb-modal-window "Add Client Generate Dummy Number Name [PERSON_NAME] Email DOB Day 01 02 03 04 0…" at bounding box center [657, 355] width 1314 height 710
click at [975, 570] on button "Cancel" at bounding box center [967, 648] width 70 height 35
select select
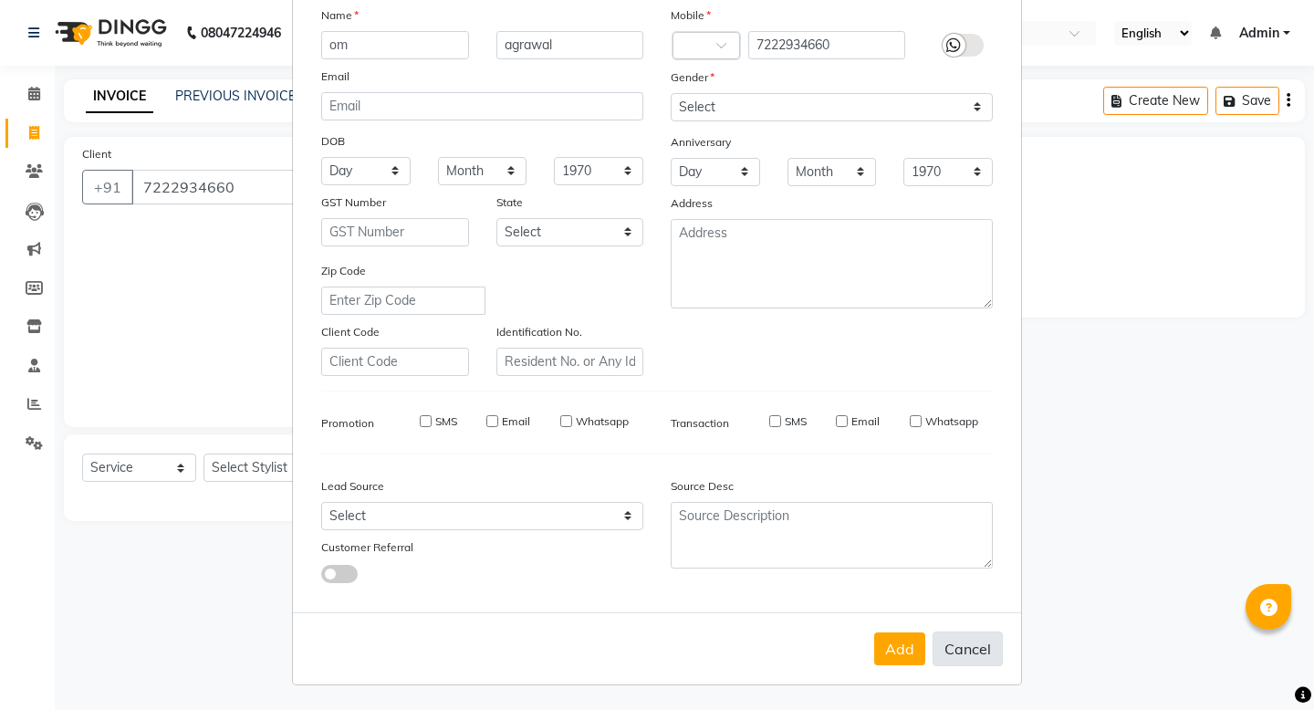
select select
checkbox input "false"
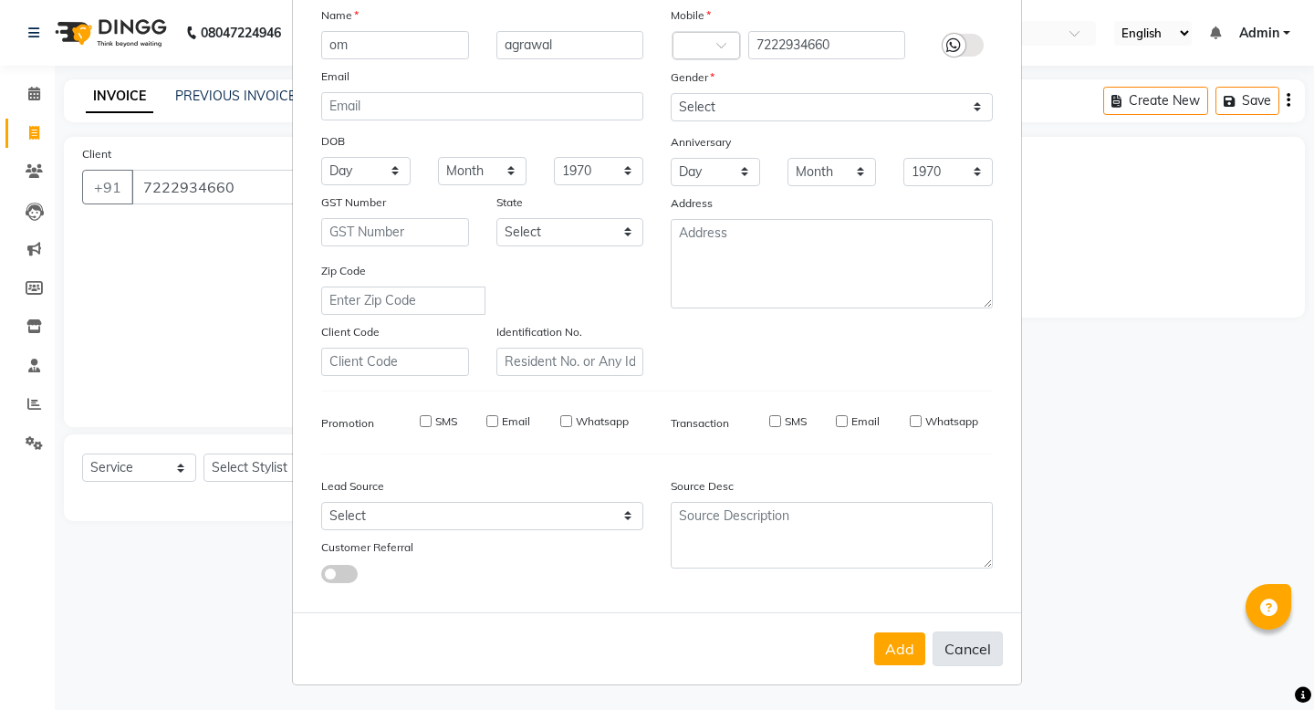
checkbox input "false"
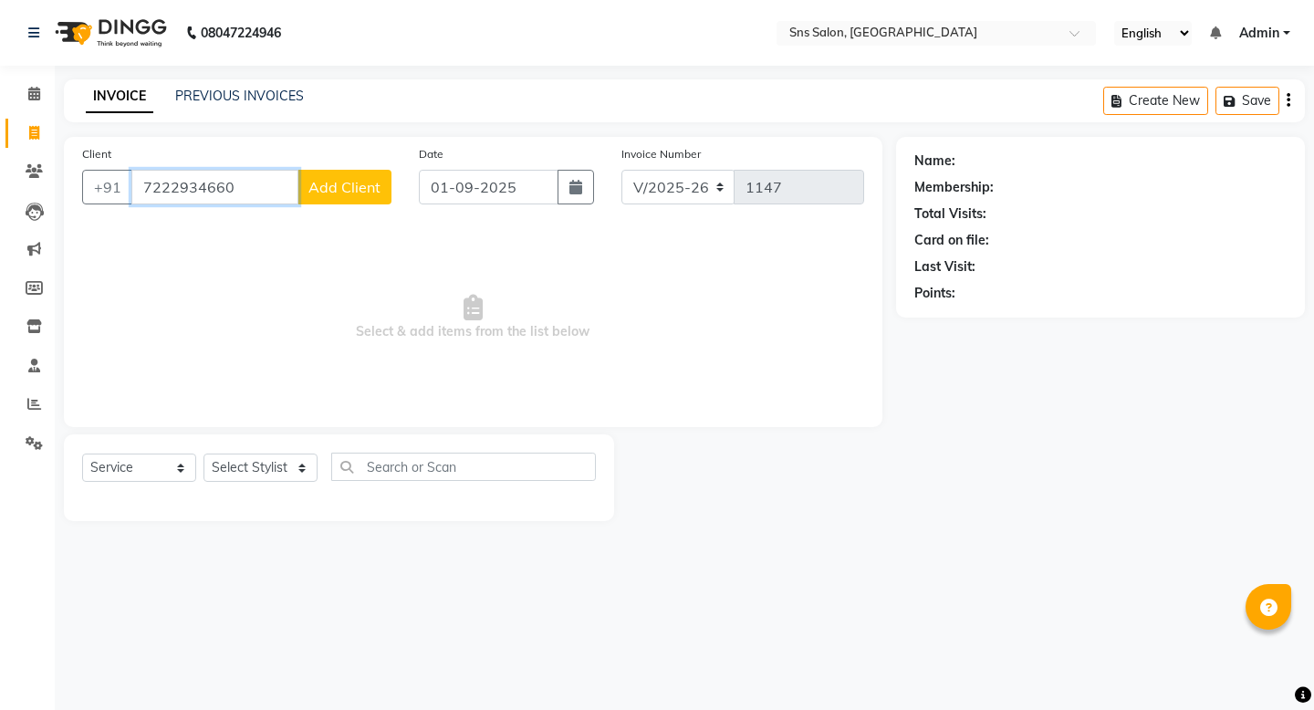
click at [260, 184] on input "7222934660" at bounding box center [214, 187] width 167 height 35
type input "7"
type input "7222934660"
click at [355, 188] on span "Add Client" at bounding box center [344, 187] width 72 height 18
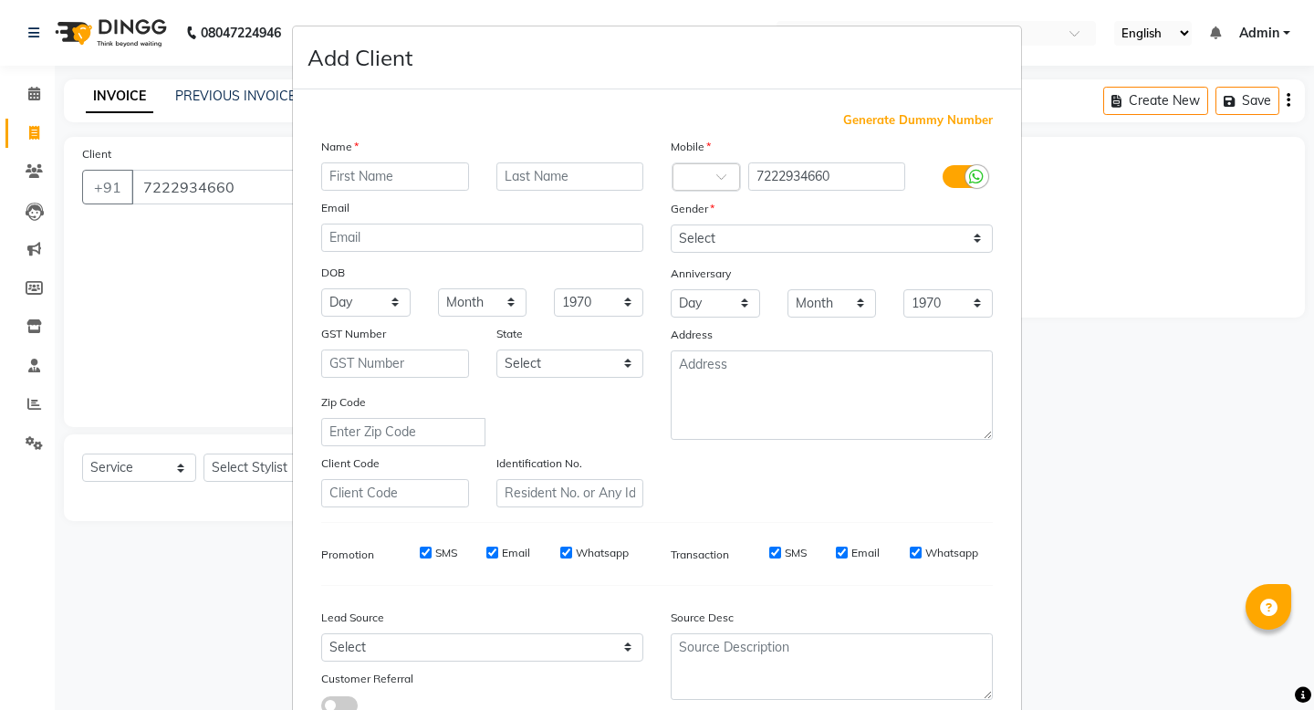
click at [359, 177] on input "text" at bounding box center [395, 176] width 148 height 28
type input "om"
click at [539, 171] on input "text" at bounding box center [570, 176] width 148 height 28
type input "agrawal"
click at [799, 243] on select "Select [DEMOGRAPHIC_DATA] [DEMOGRAPHIC_DATA] Other Prefer Not To Say" at bounding box center [832, 238] width 322 height 28
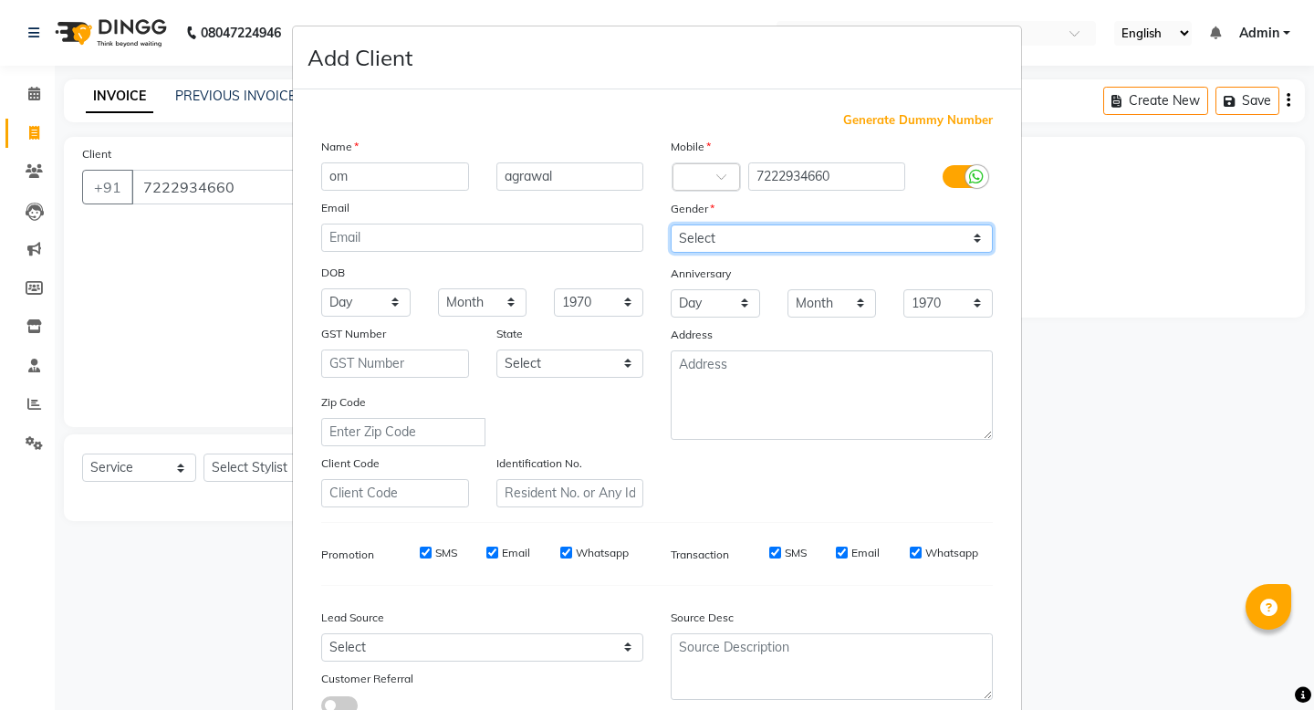
select select "[DEMOGRAPHIC_DATA]"
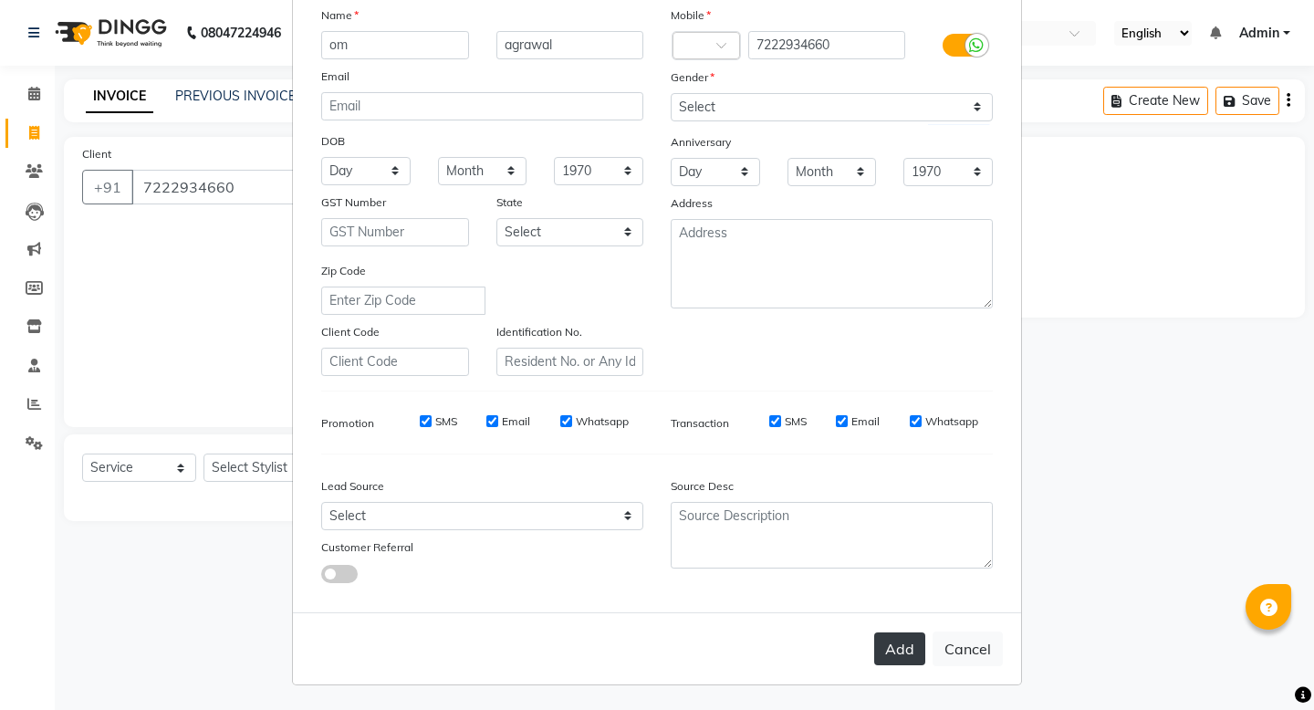
click at [911, 570] on button "Add" at bounding box center [899, 648] width 51 height 33
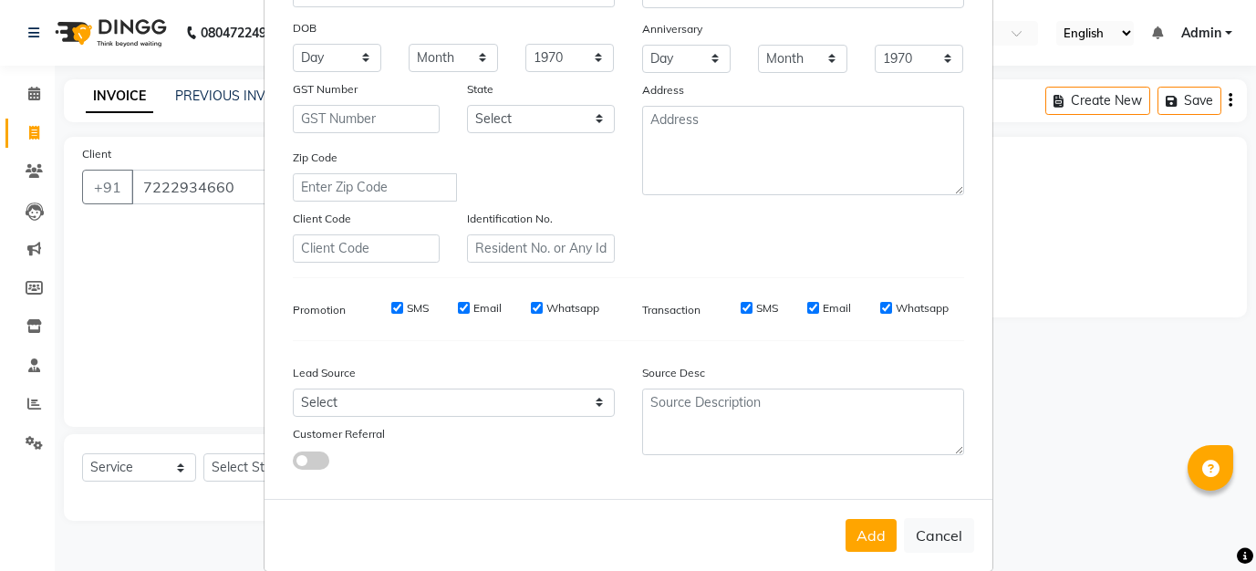
scroll to position [270, 0]
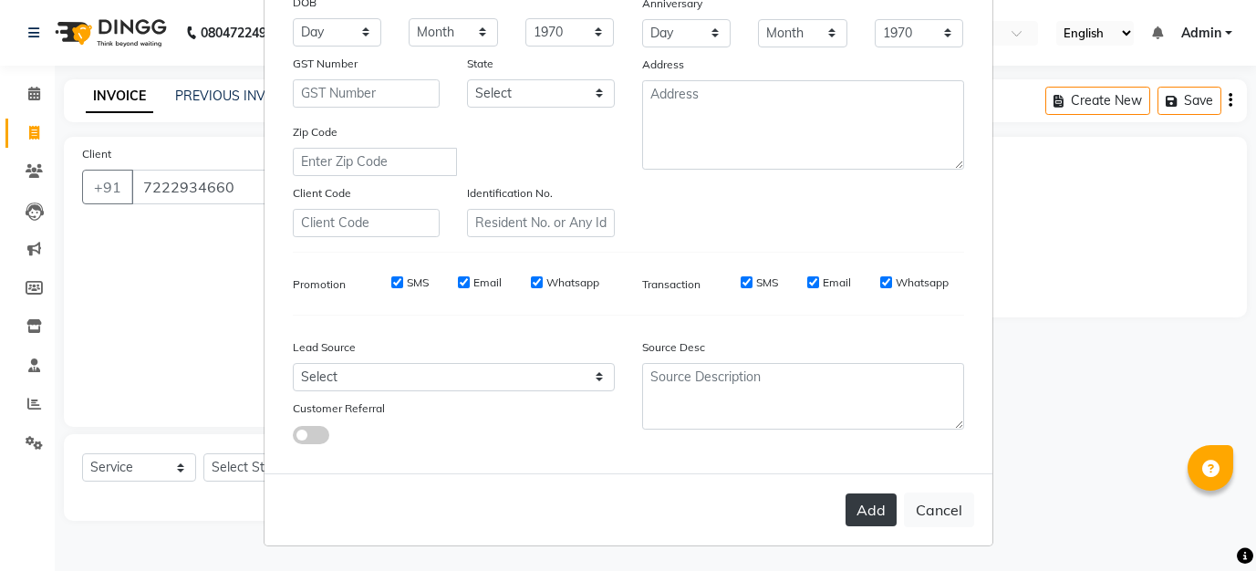
click at [869, 511] on button "Add" at bounding box center [871, 510] width 51 height 33
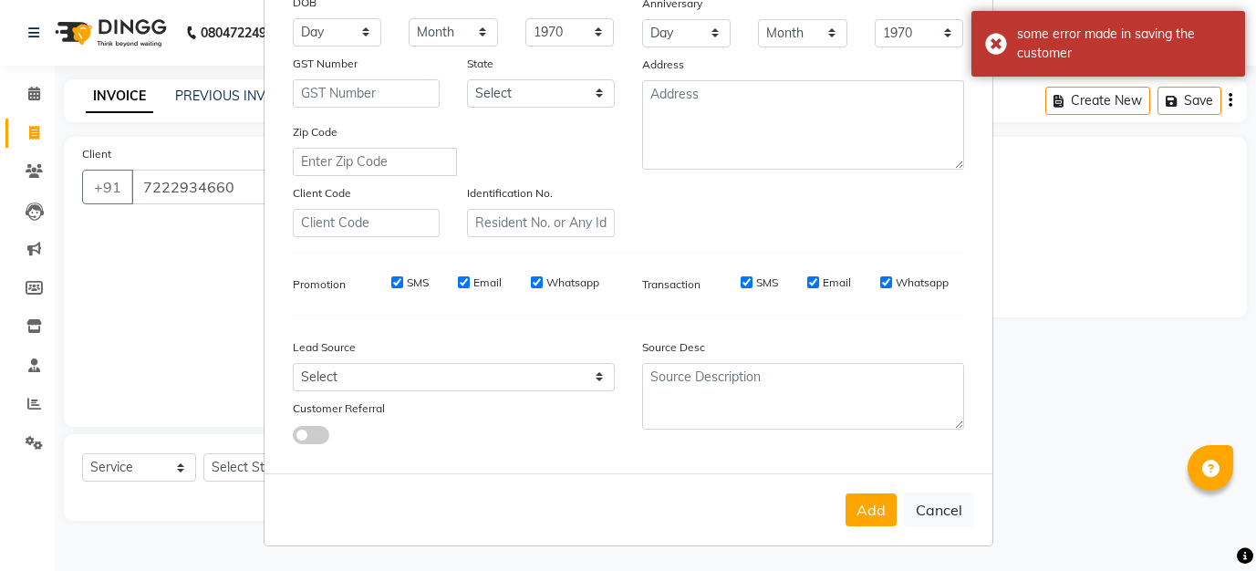
click at [136, 328] on ngb-modal-window "Add Client Generate Dummy Number Name [PERSON_NAME] Email DOB Day 01 02 03 04 0…" at bounding box center [628, 285] width 1256 height 571
click at [936, 508] on button "Cancel" at bounding box center [939, 510] width 70 height 35
select select
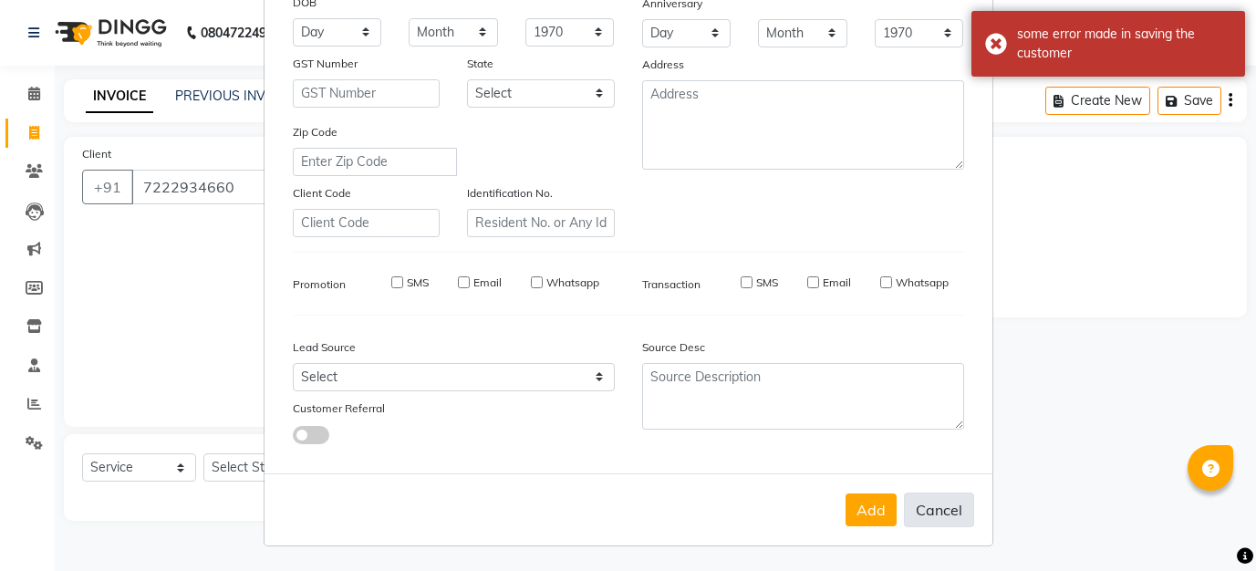
select select
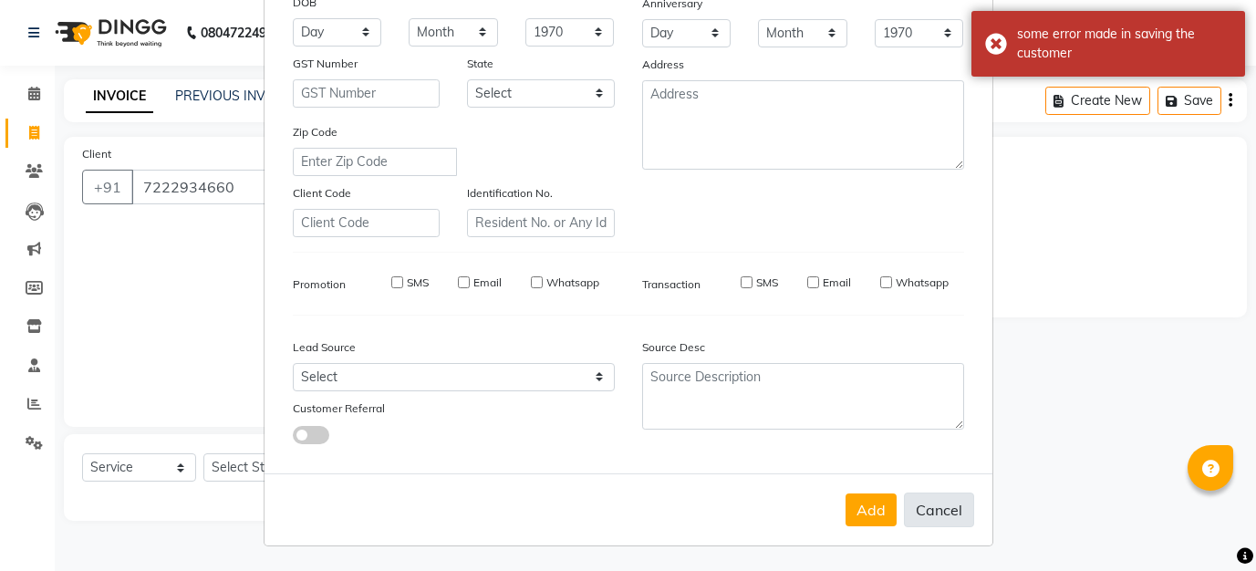
checkbox input "false"
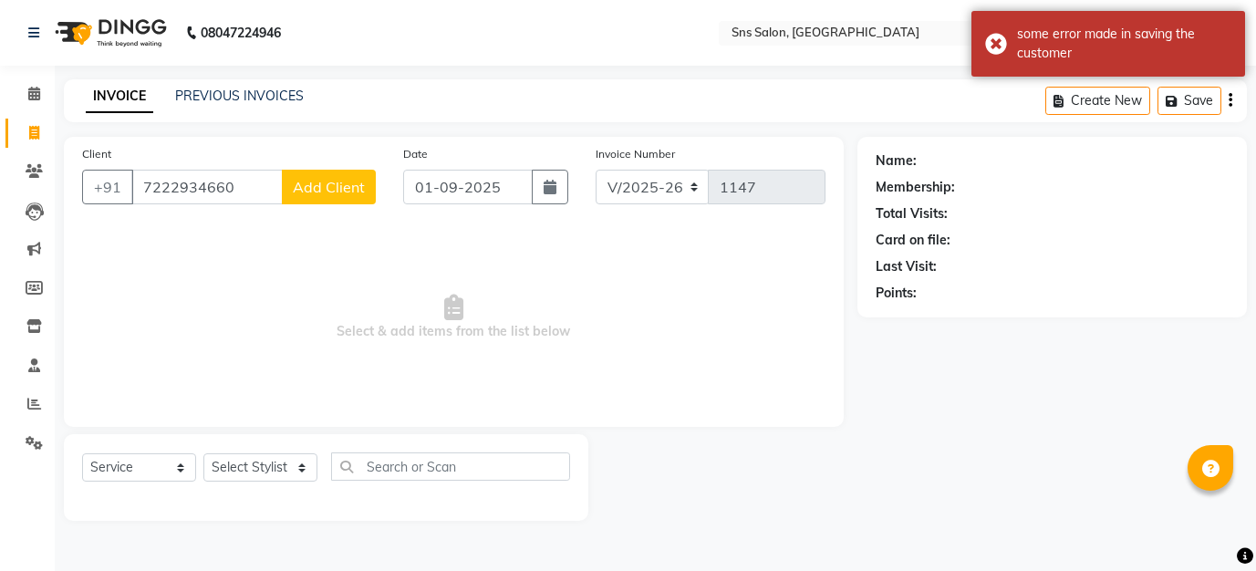
click at [330, 193] on span "Add Client" at bounding box center [329, 187] width 72 height 18
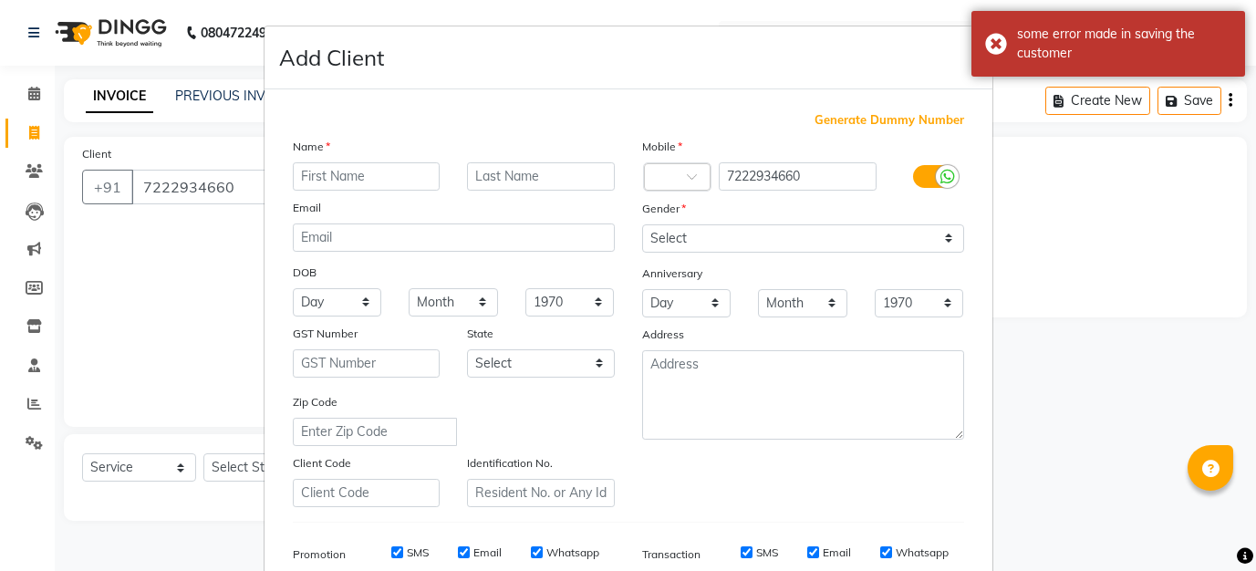
click at [335, 168] on input "text" at bounding box center [367, 176] width 148 height 28
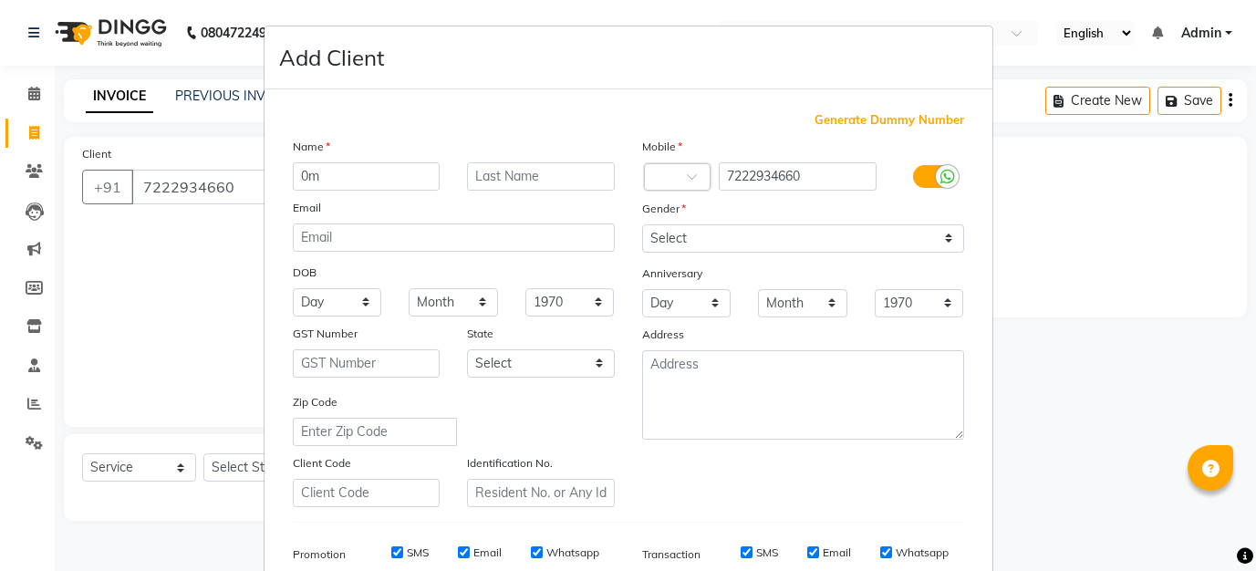
type input "0m"
click at [536, 177] on input "text" at bounding box center [541, 176] width 148 height 28
type input "agrawal"
click at [713, 238] on select "Select [DEMOGRAPHIC_DATA] [DEMOGRAPHIC_DATA] Other Prefer Not To Say" at bounding box center [803, 238] width 322 height 28
select select "[DEMOGRAPHIC_DATA]"
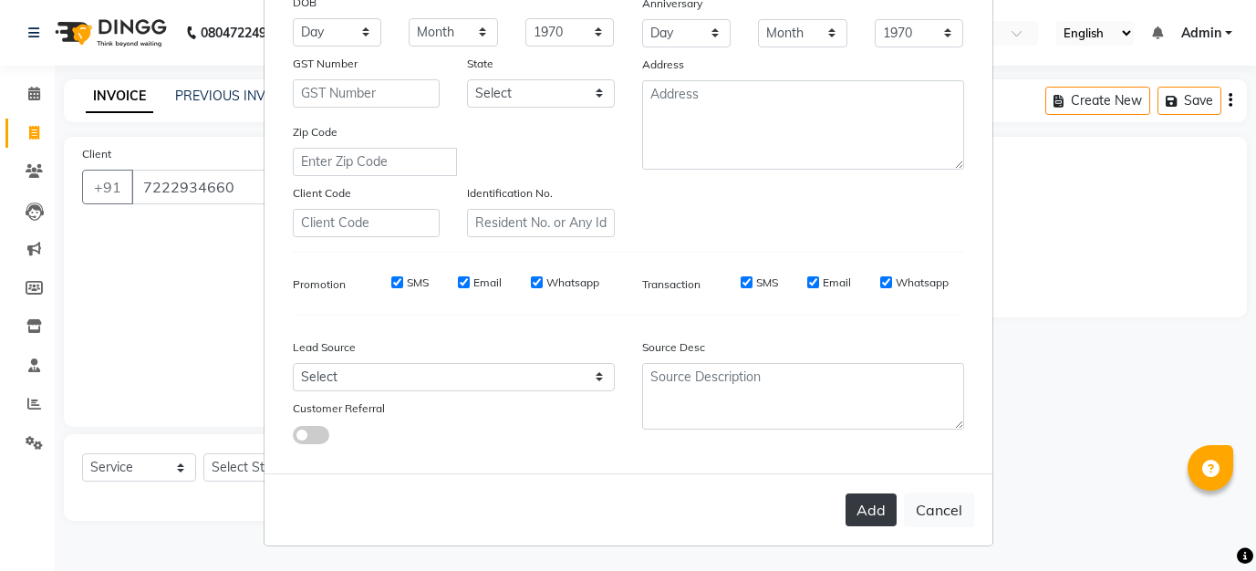
click at [868, 507] on button "Add" at bounding box center [871, 510] width 51 height 33
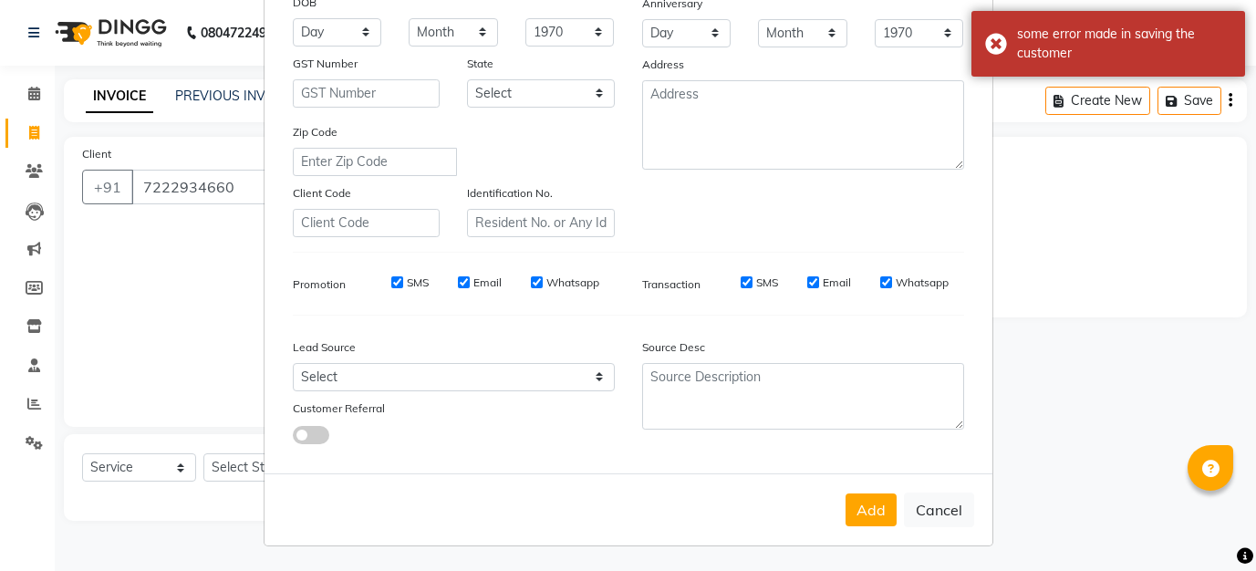
click at [1159, 139] on ngb-modal-window "Add Client Generate Dummy Number Name 0m agrawal Email DOB Day 01 02 03 04 05 0…" at bounding box center [628, 285] width 1256 height 571
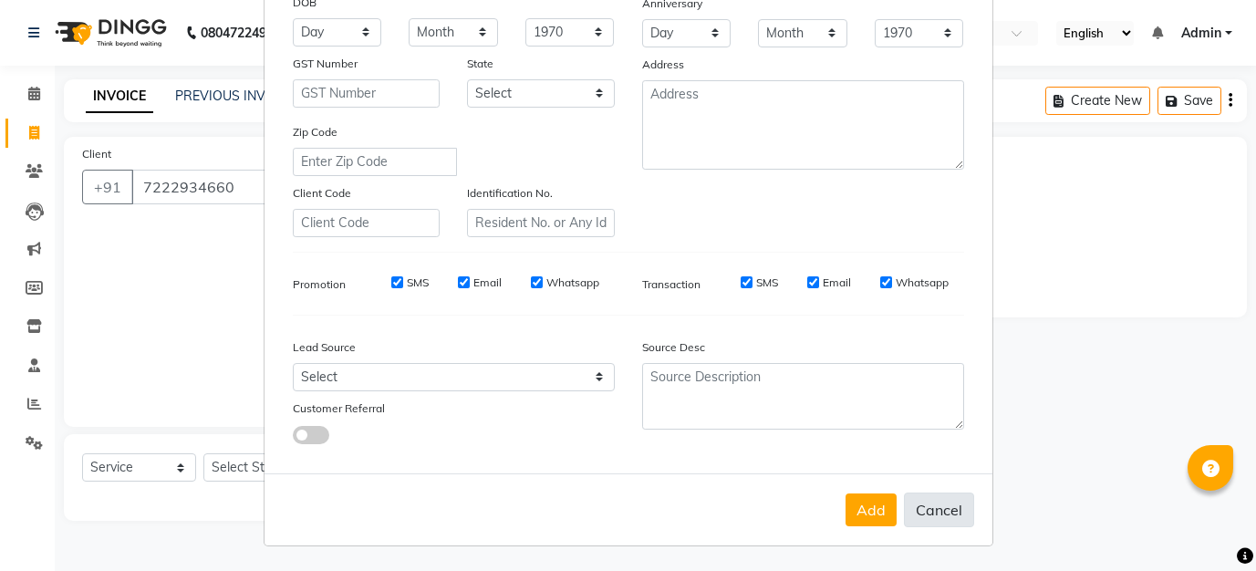
click at [942, 510] on button "Cancel" at bounding box center [939, 510] width 70 height 35
select select
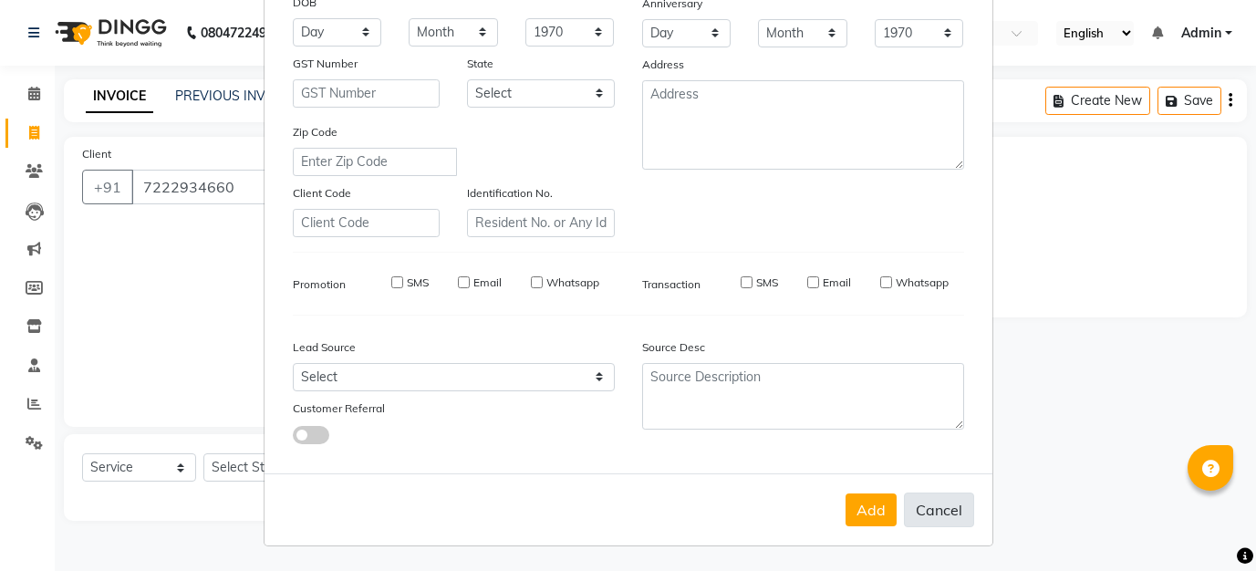
select select
checkbox input "false"
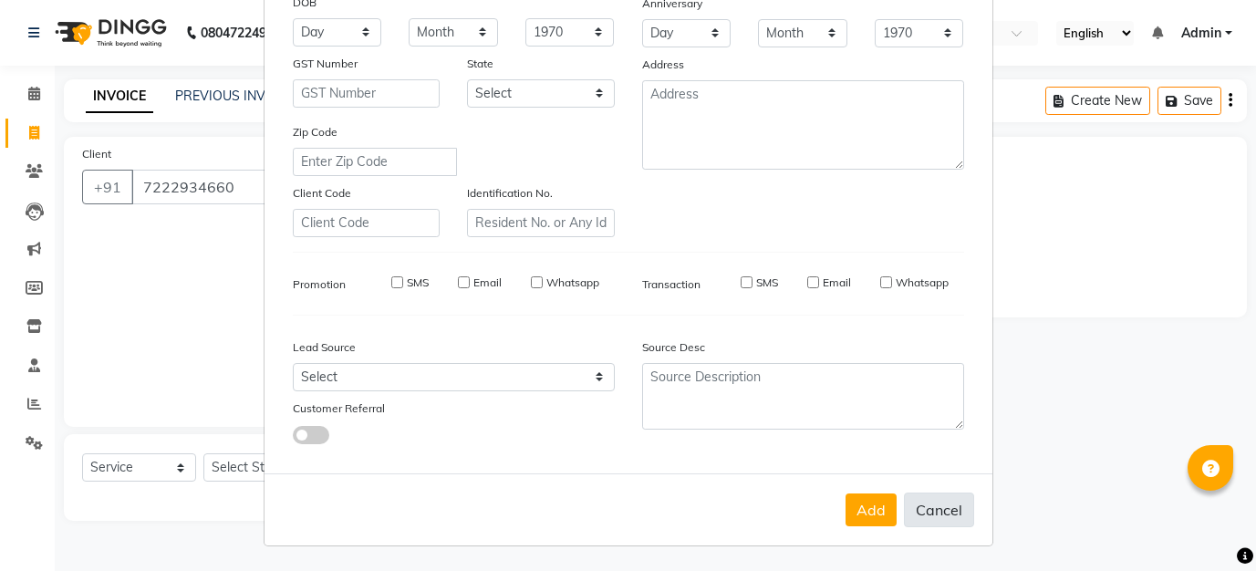
checkbox input "false"
